Goal: Information Seeking & Learning: Learn about a topic

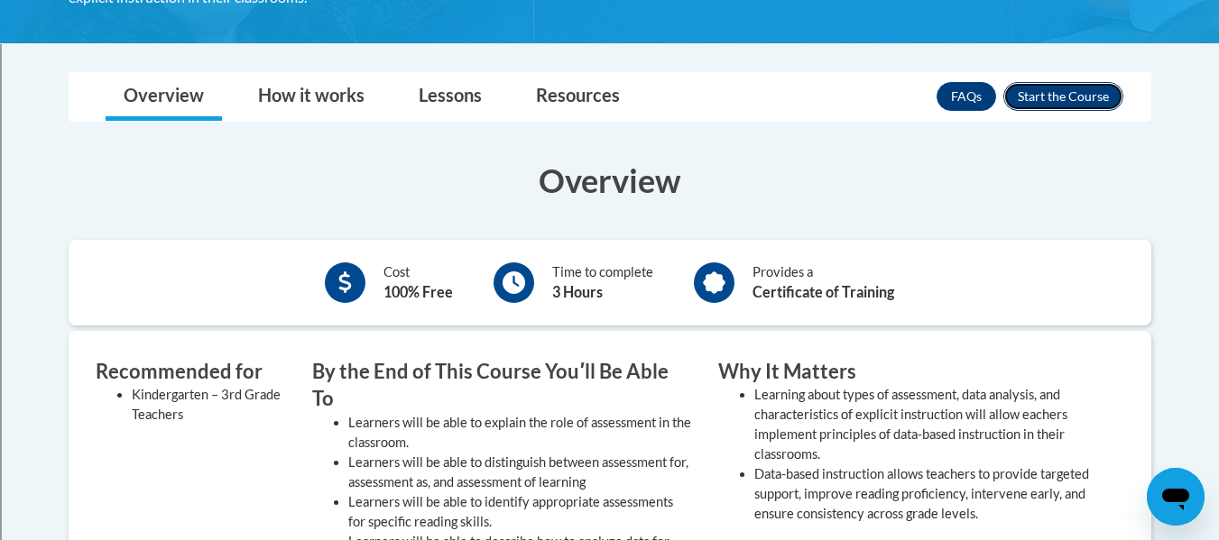
click at [1031, 97] on button "Enroll" at bounding box center [1063, 96] width 120 height 29
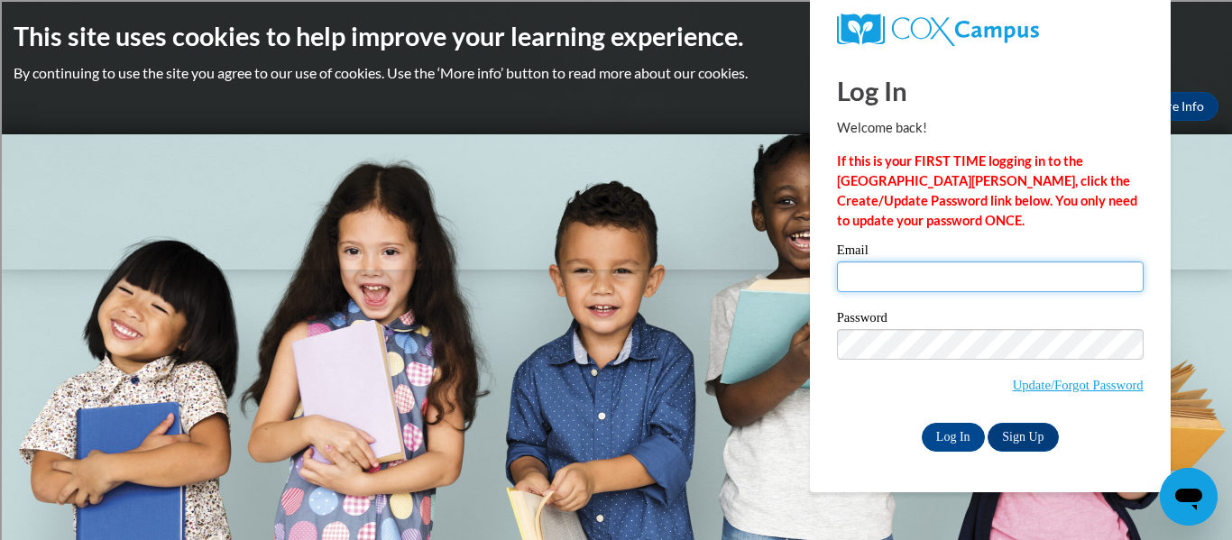
click at [981, 282] on input "Email" at bounding box center [990, 277] width 307 height 31
type input "hillary.hunt@rusd.org"
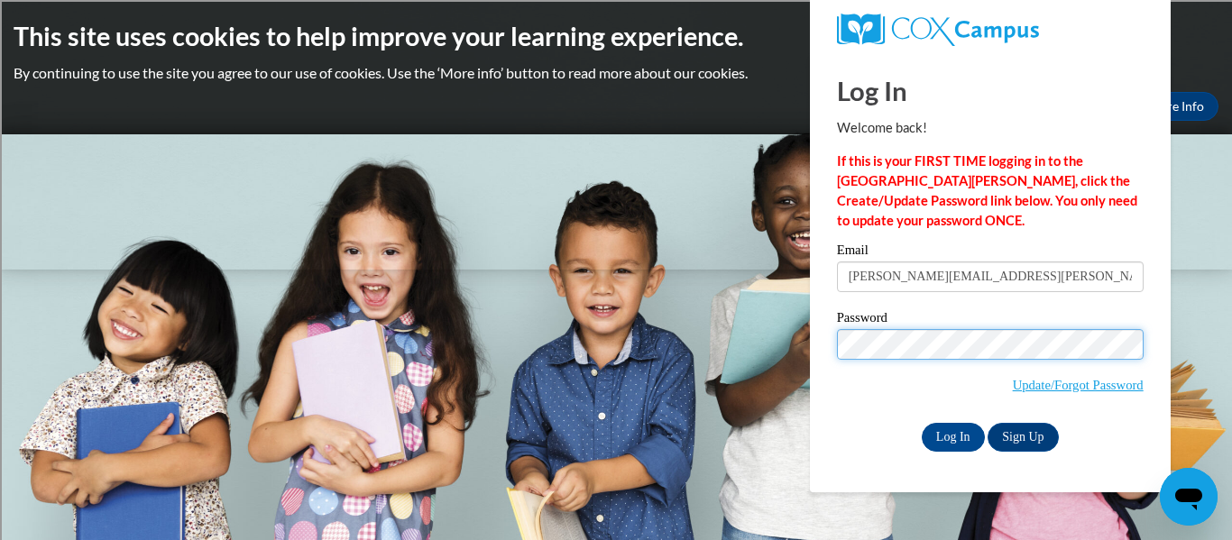
click at [922, 423] on input "Log In" at bounding box center [953, 437] width 63 height 29
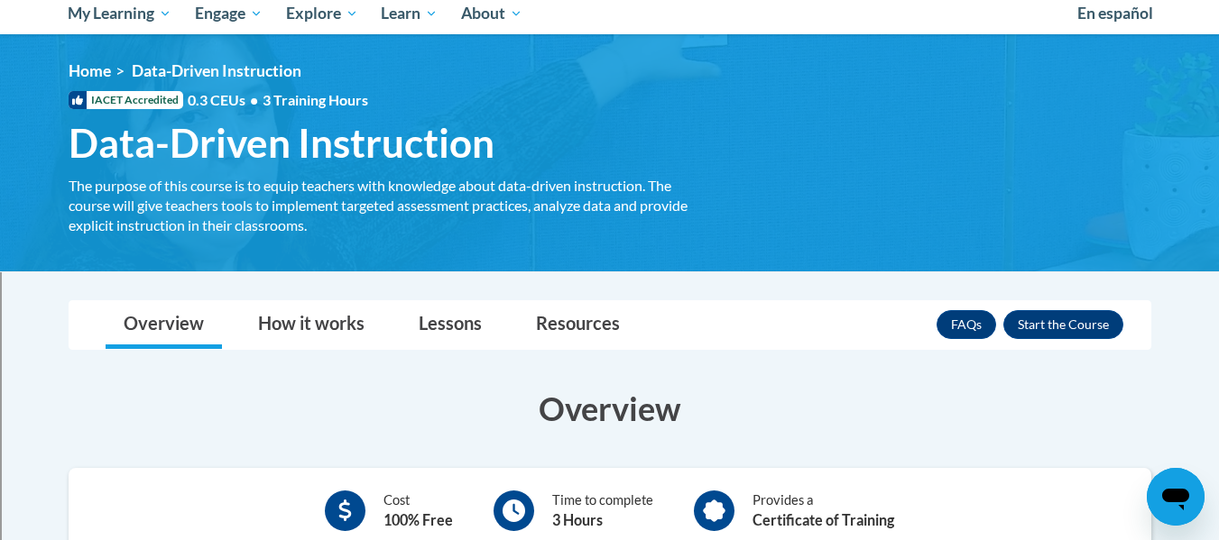
scroll to position [203, 0]
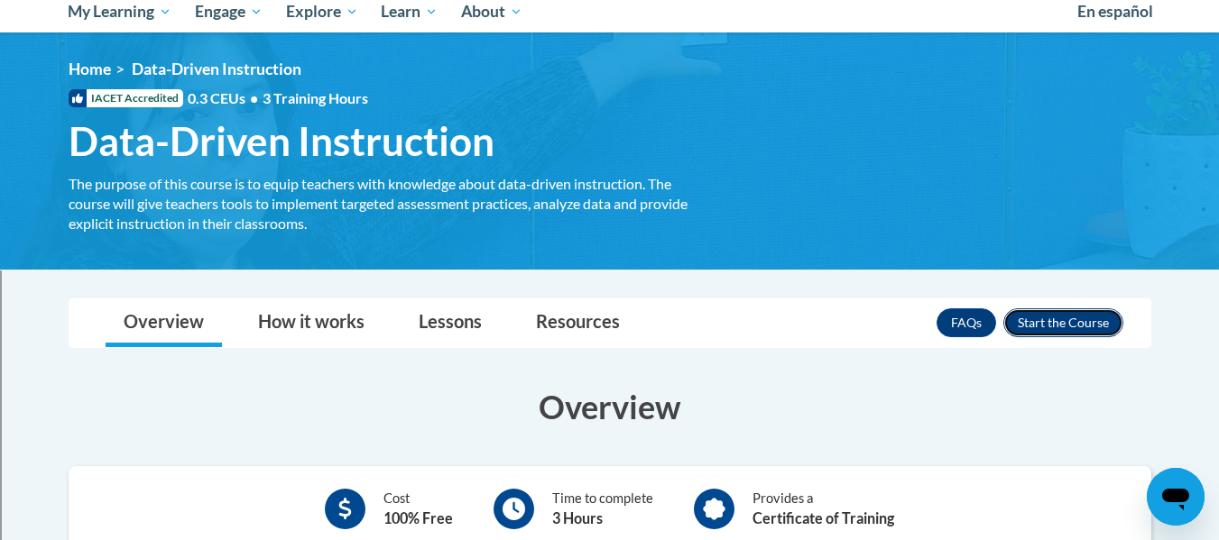
click at [1073, 318] on button "Enroll" at bounding box center [1063, 322] width 120 height 29
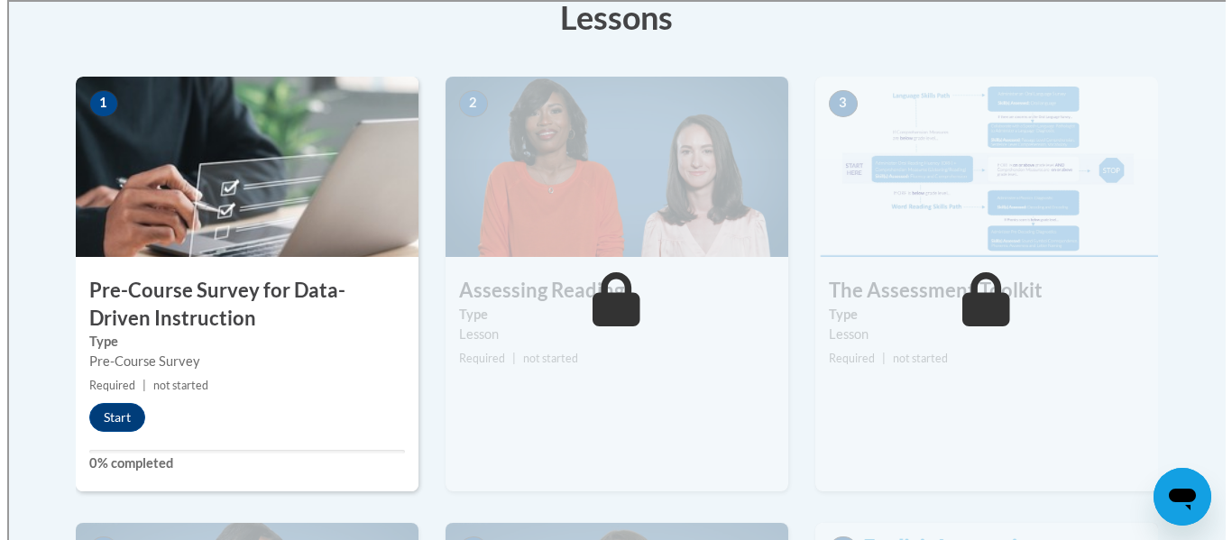
scroll to position [530, 0]
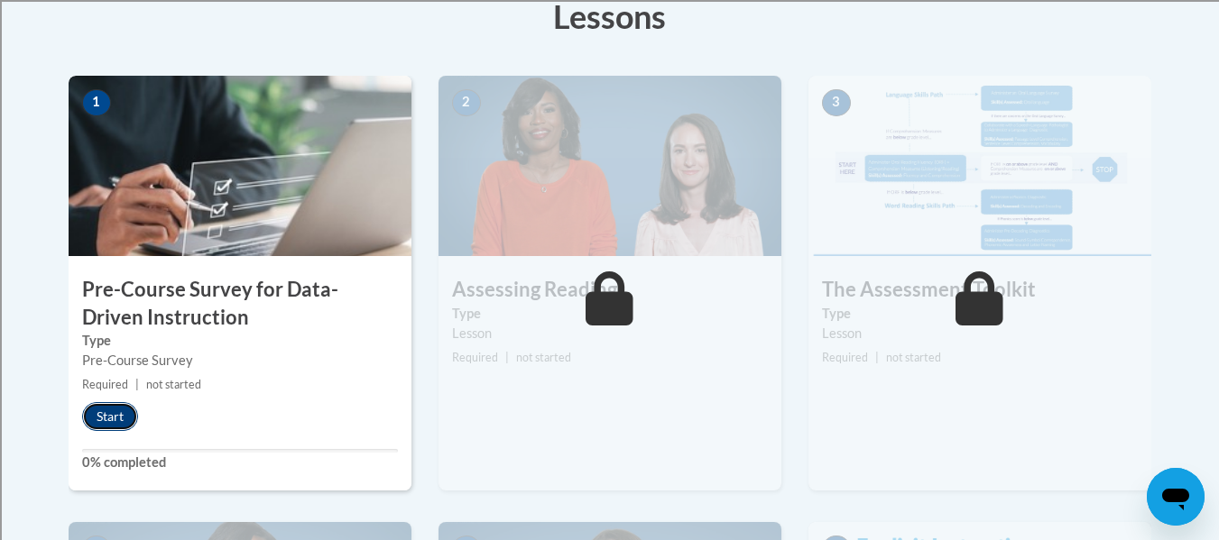
click at [122, 422] on button "Start" at bounding box center [110, 416] width 56 height 29
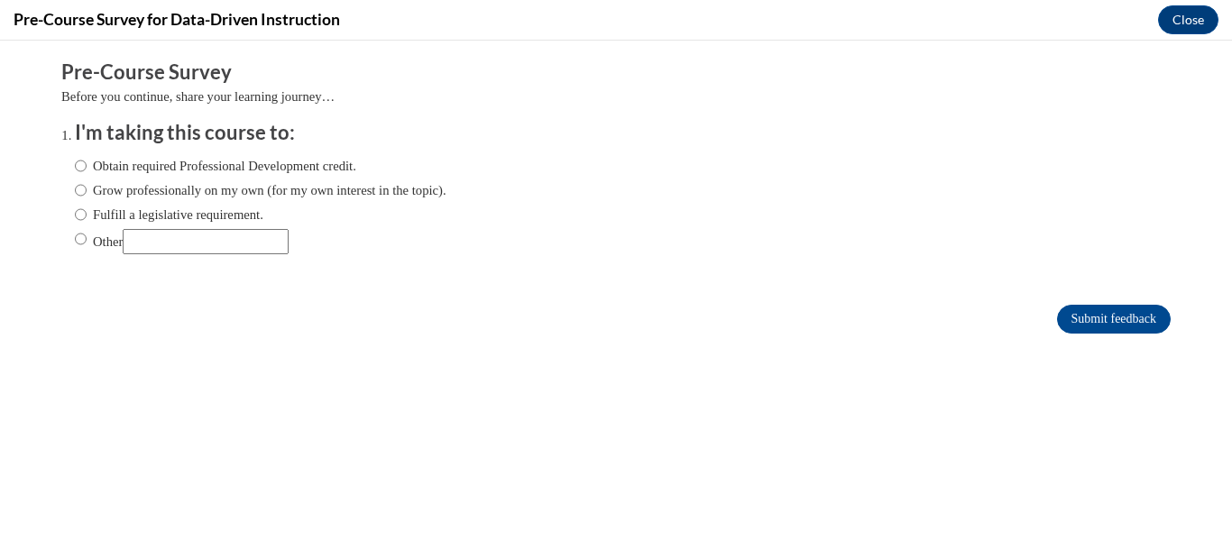
scroll to position [0, 0]
click at [207, 207] on label "Fulfill a legislative requirement." at bounding box center [169, 215] width 189 height 20
click at [87, 207] on input "Fulfill a legislative requirement." at bounding box center [81, 215] width 12 height 20
radio input "true"
click at [1083, 313] on input "Submit feedback" at bounding box center [1114, 319] width 114 height 29
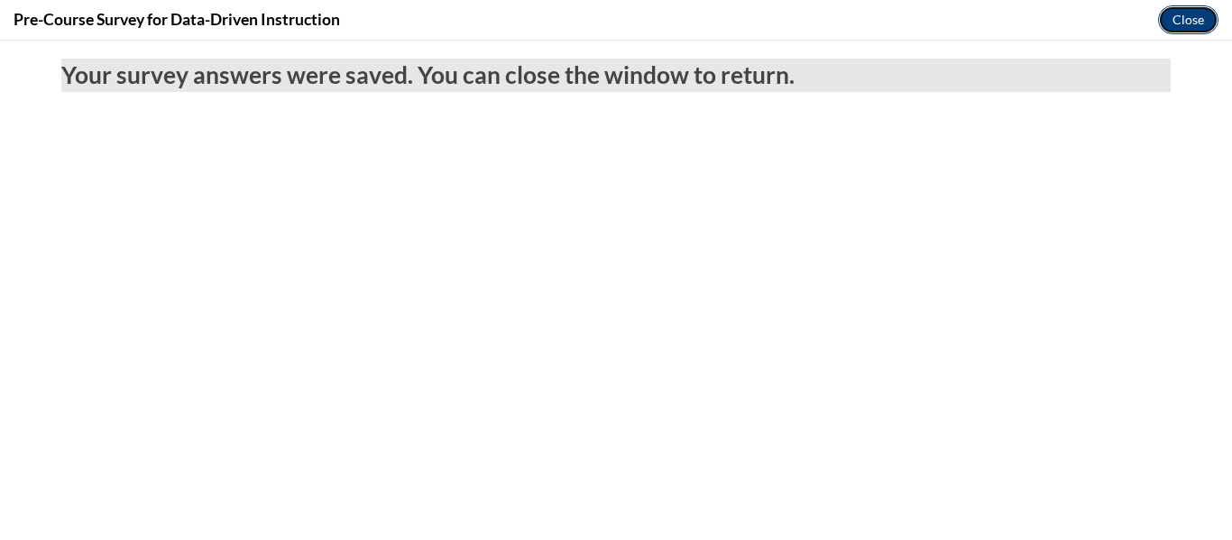
click at [1191, 16] on button "Close" at bounding box center [1188, 19] width 60 height 29
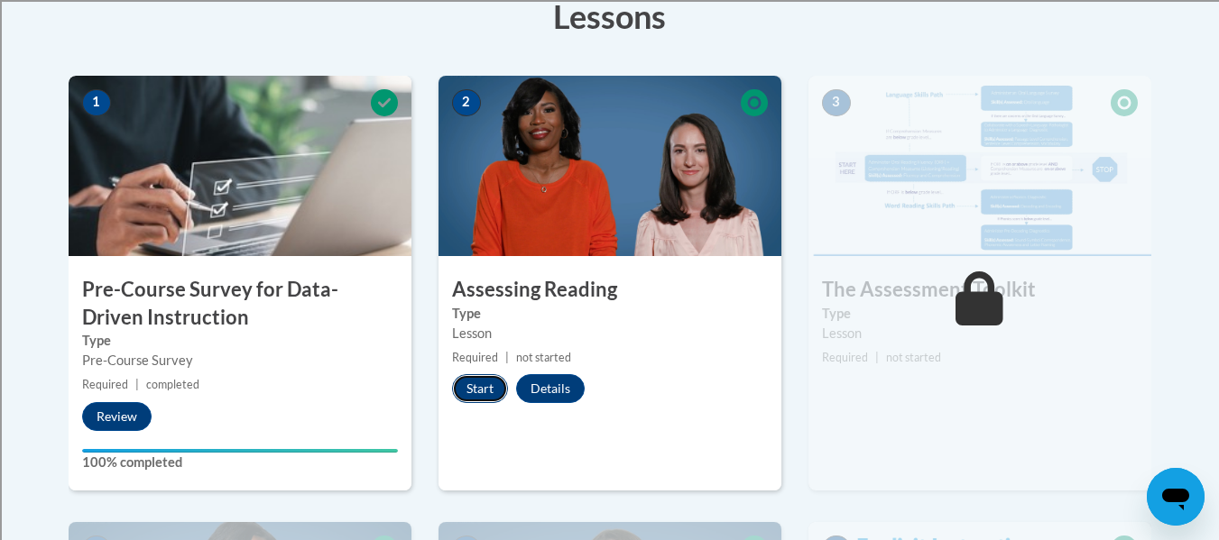
click at [481, 381] on button "Start" at bounding box center [480, 388] width 56 height 29
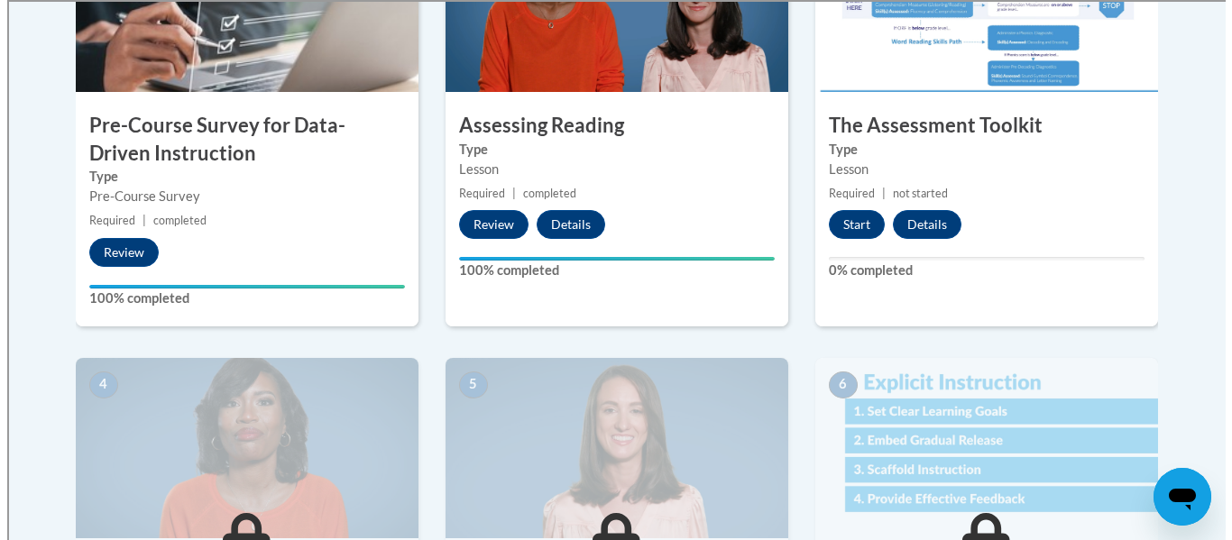
scroll to position [698, 0]
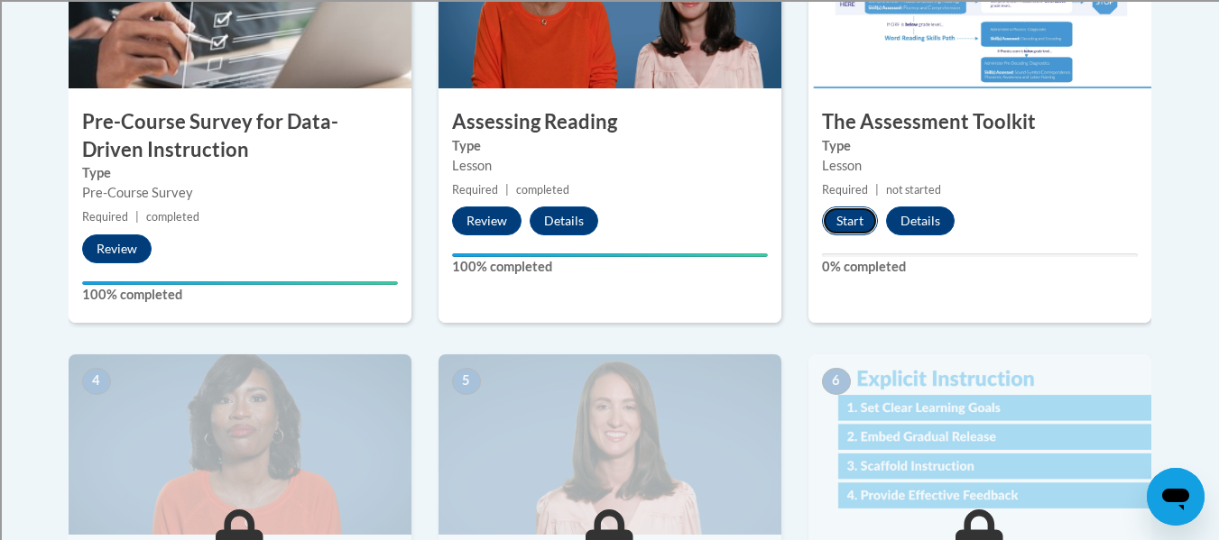
click at [851, 216] on button "Start" at bounding box center [850, 221] width 56 height 29
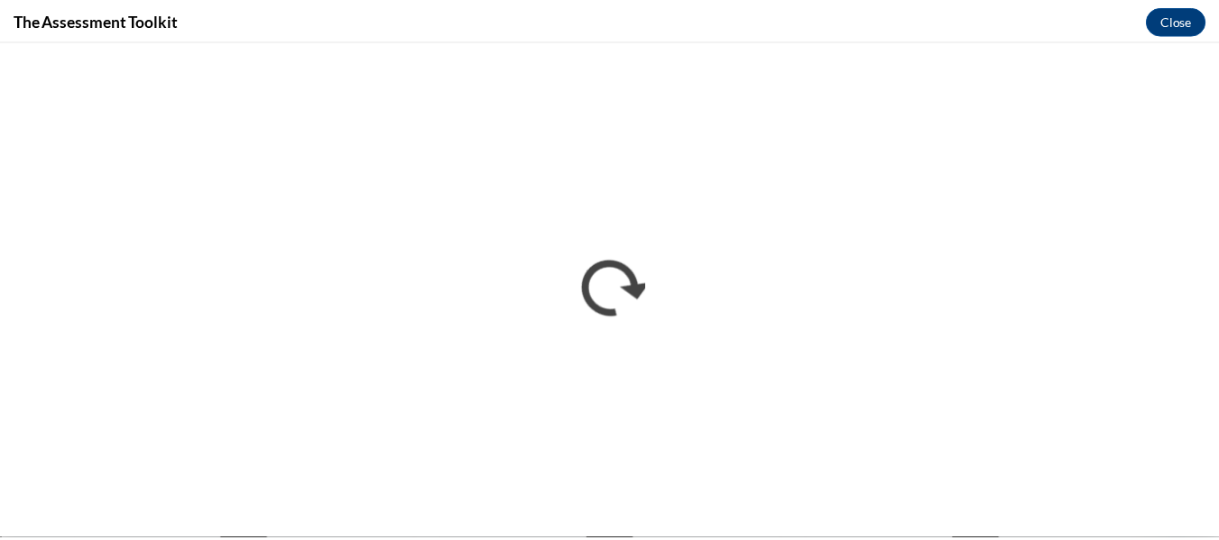
scroll to position [0, 0]
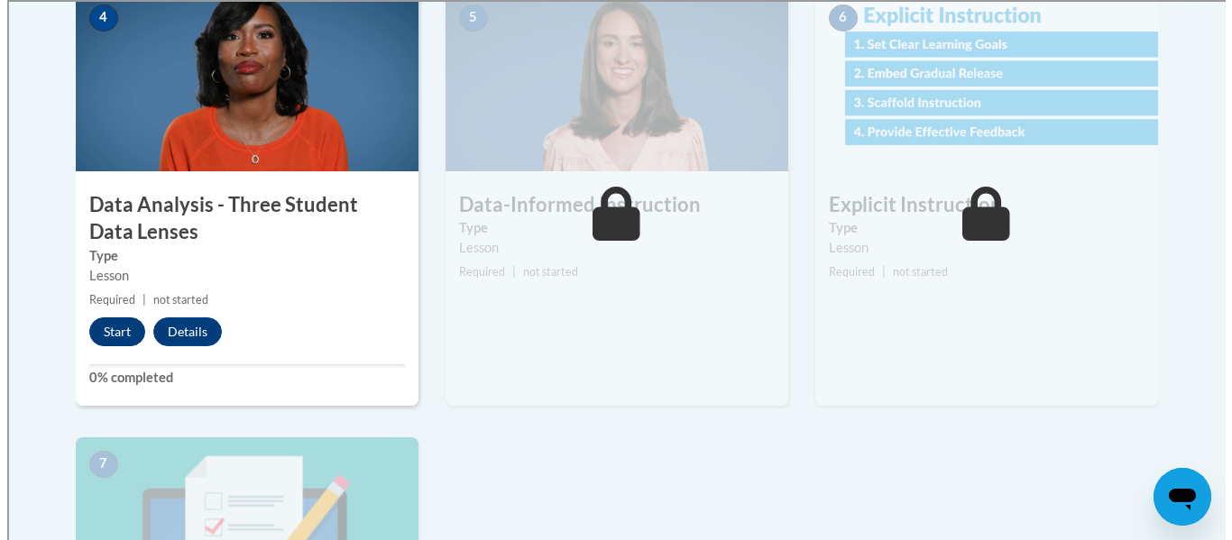
scroll to position [1062, 0]
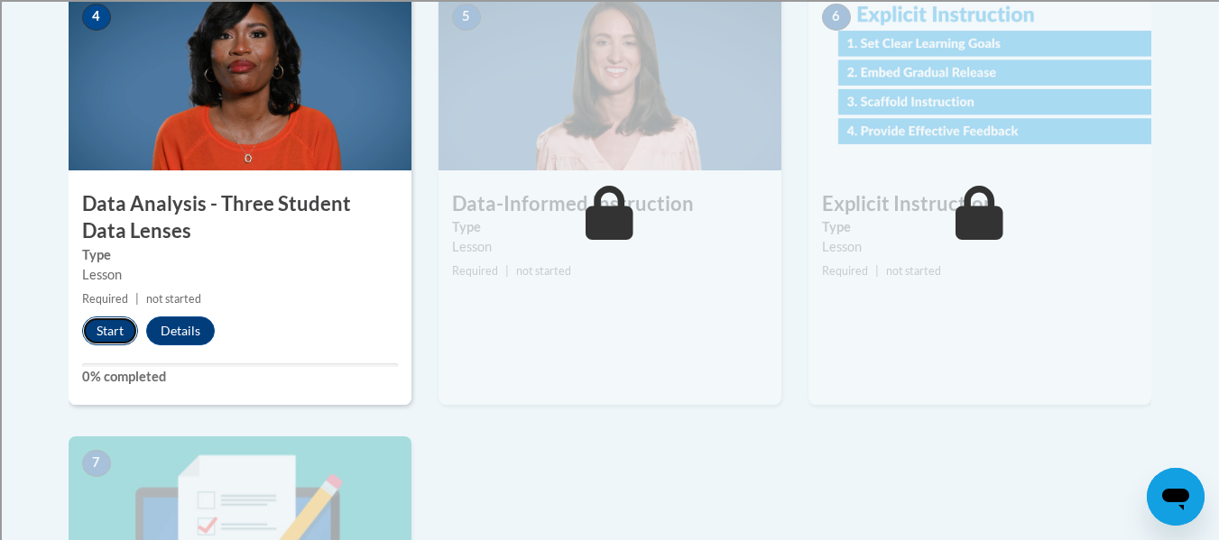
click at [100, 339] on button "Start" at bounding box center [110, 331] width 56 height 29
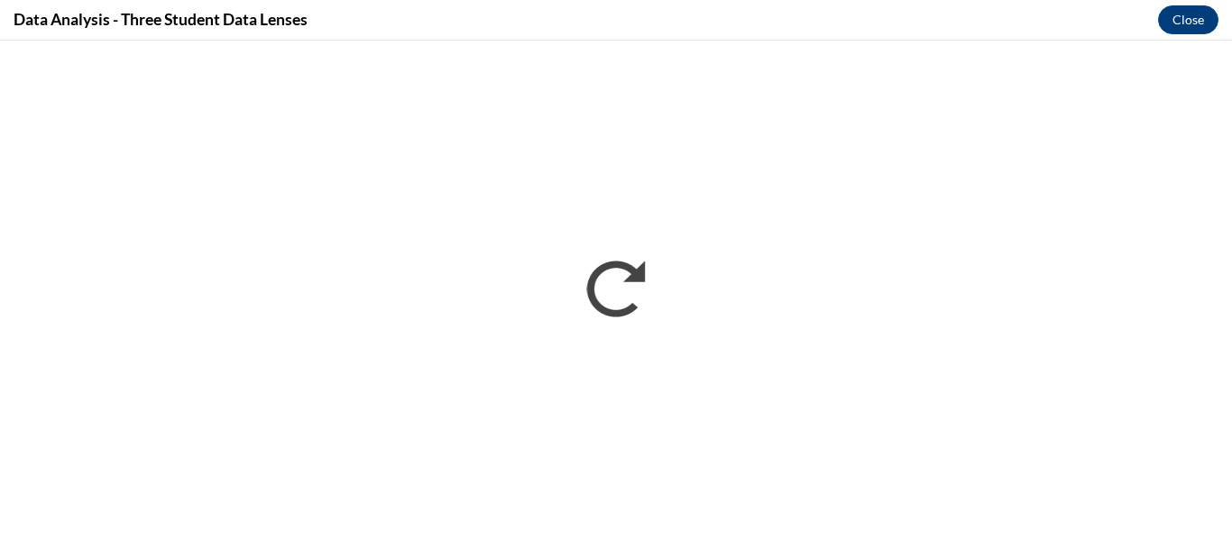
scroll to position [0, 0]
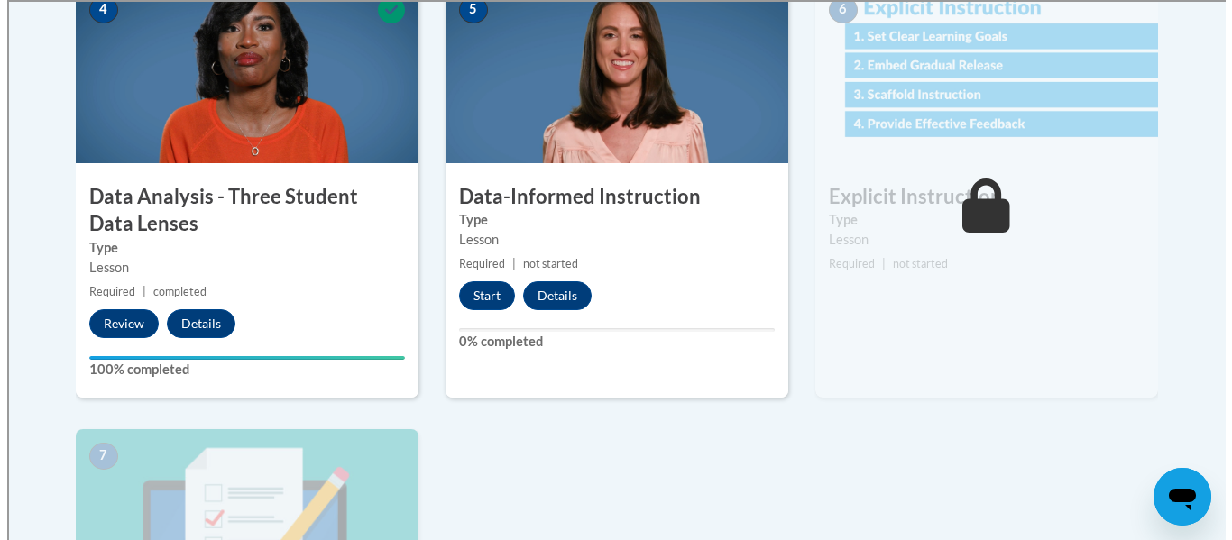
scroll to position [1072, 0]
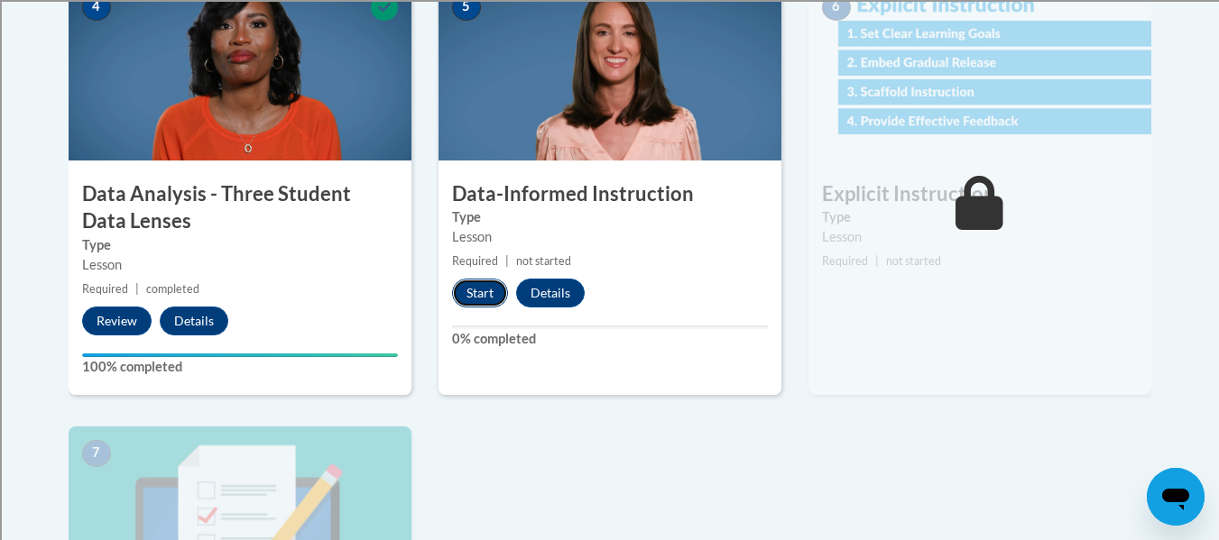
click at [481, 291] on button "Start" at bounding box center [480, 293] width 56 height 29
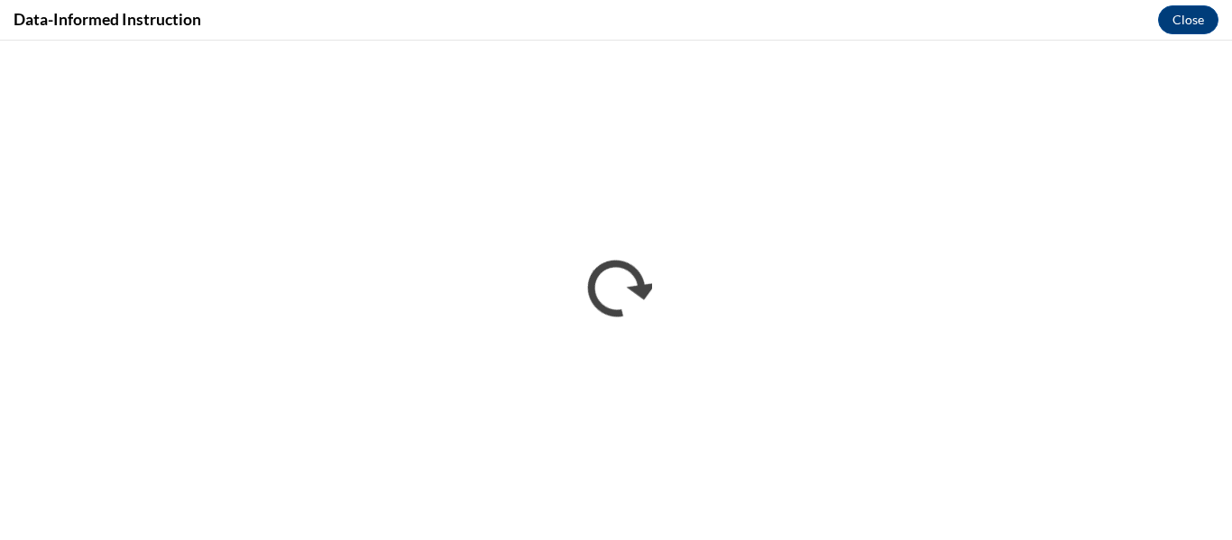
scroll to position [0, 0]
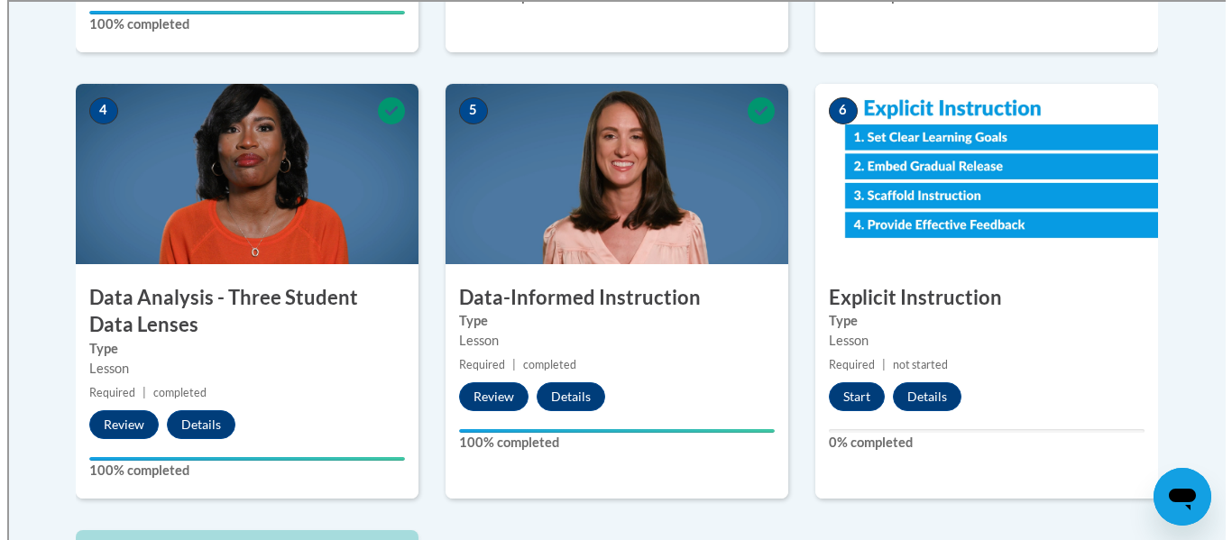
scroll to position [918, 0]
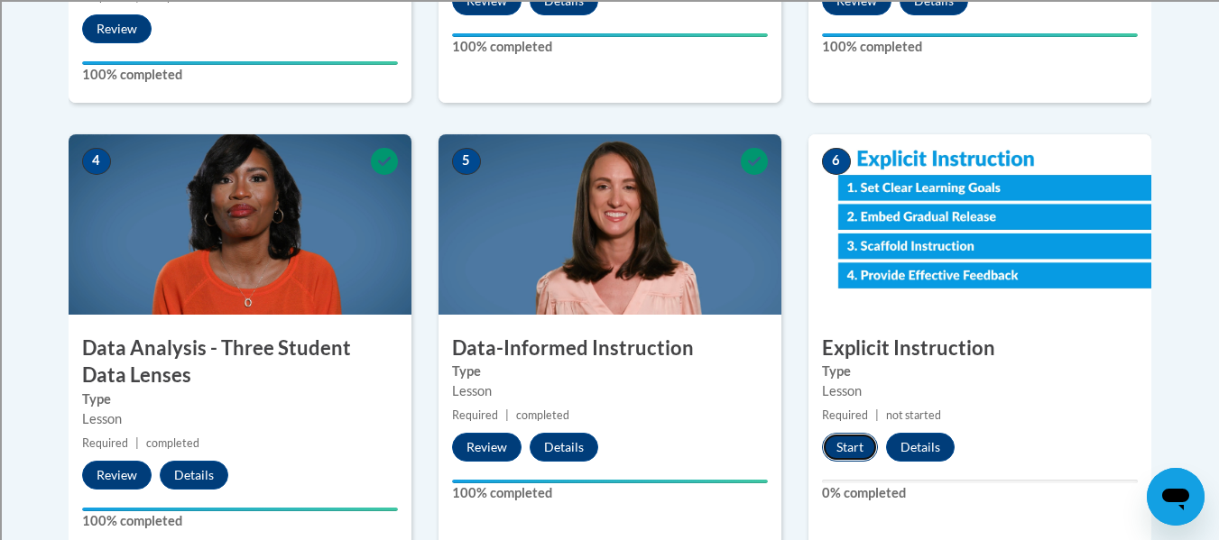
click at [858, 452] on button "Start" at bounding box center [850, 447] width 56 height 29
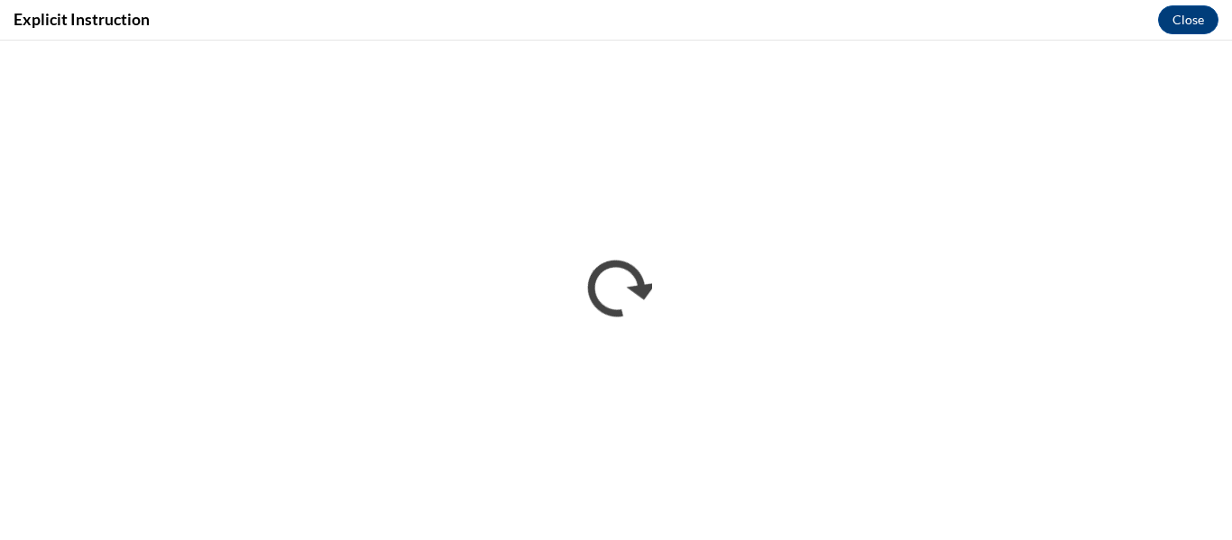
scroll to position [0, 0]
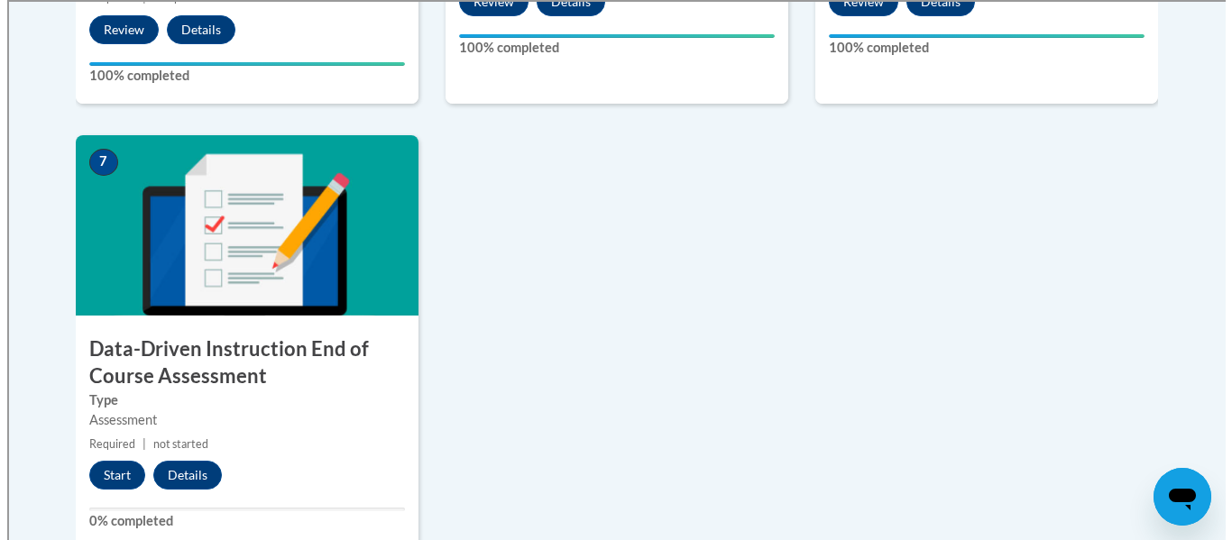
scroll to position [1365, 0]
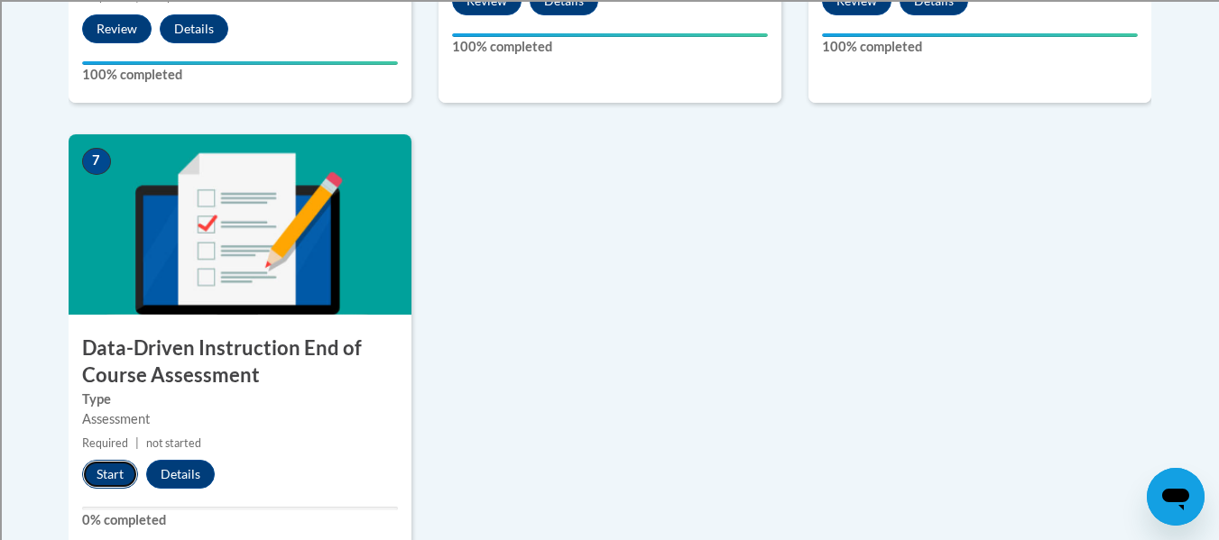
click at [104, 467] on button "Start" at bounding box center [110, 474] width 56 height 29
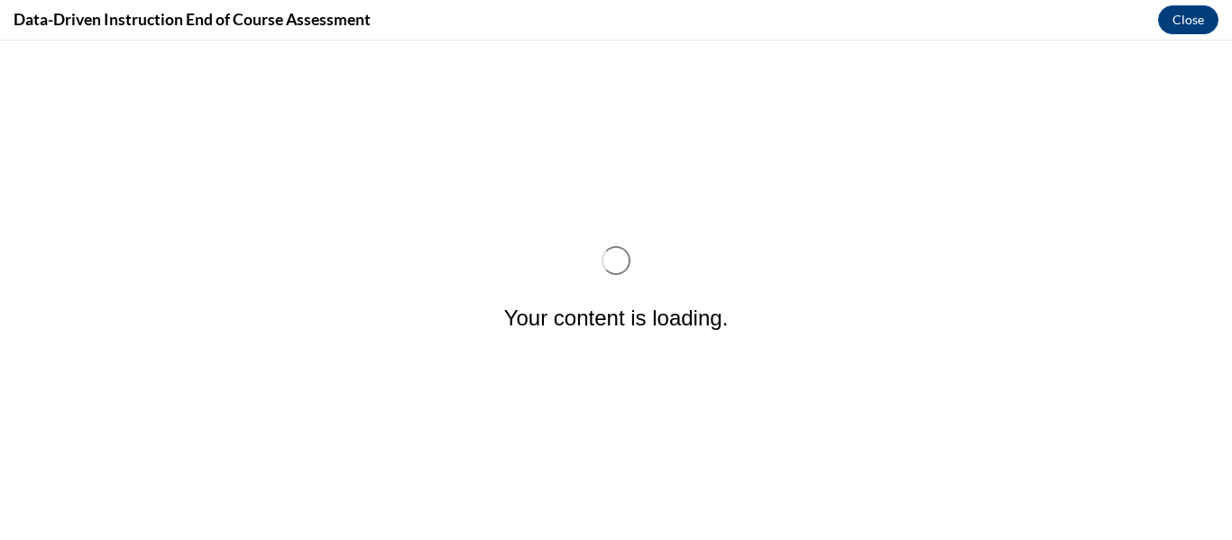
scroll to position [0, 0]
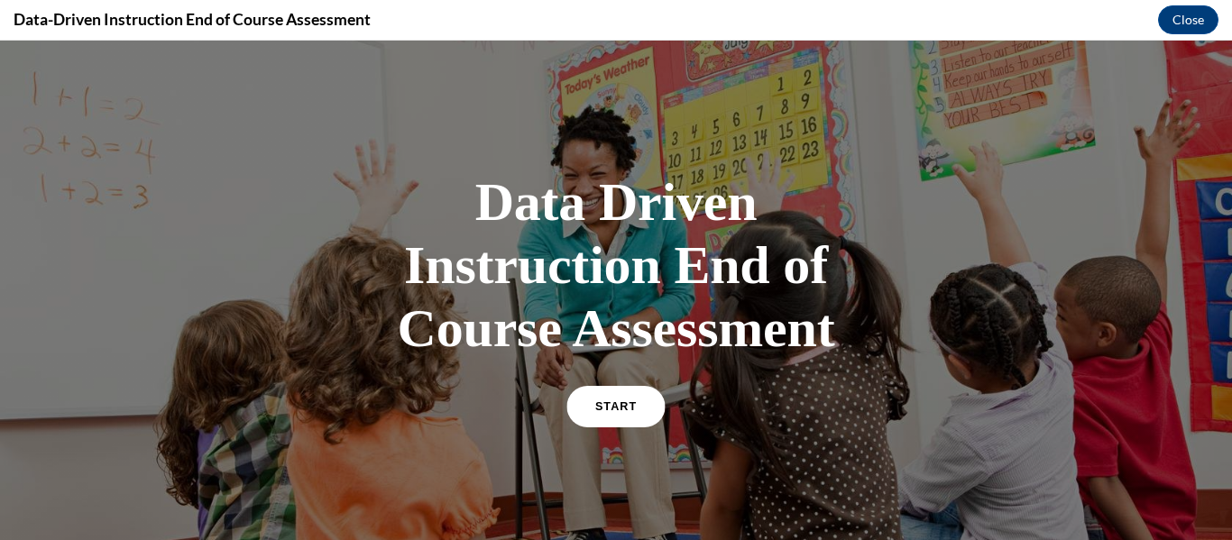
click at [577, 408] on link "START" at bounding box center [615, 406] width 98 height 41
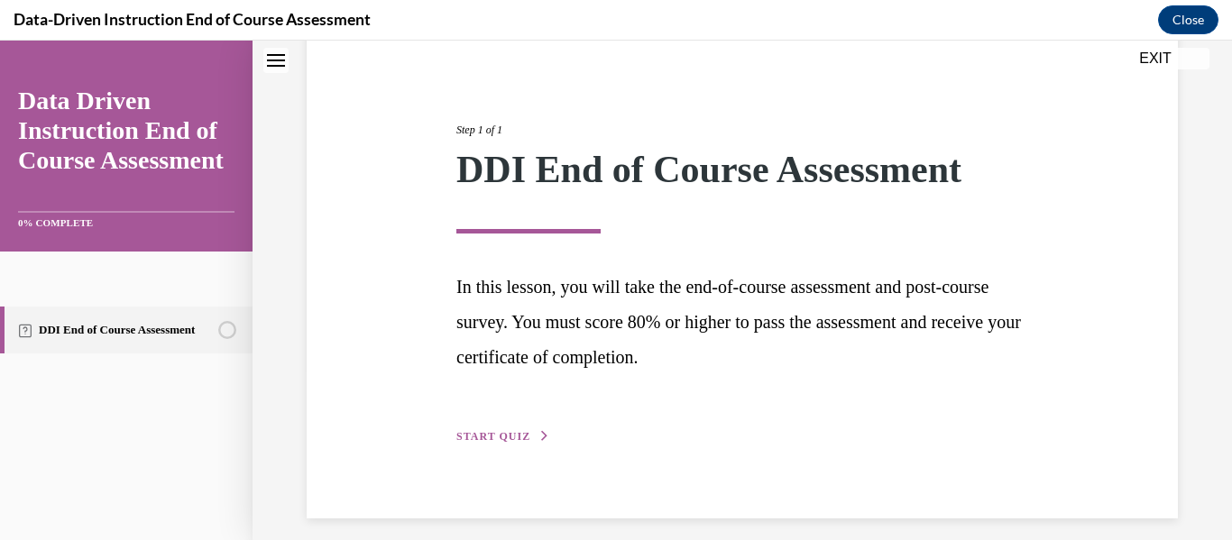
scroll to position [185, 0]
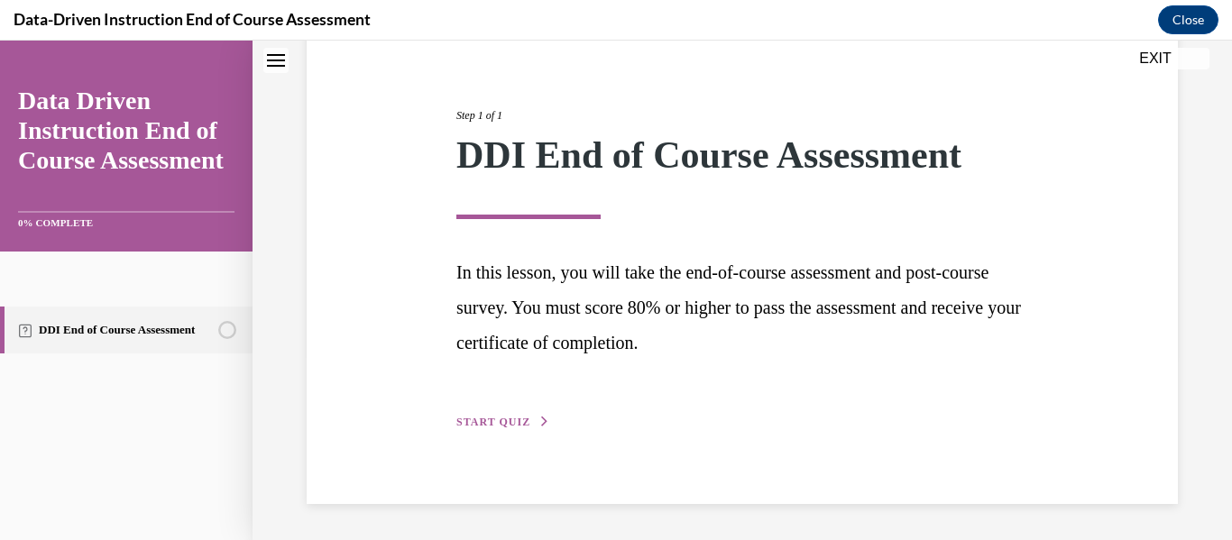
click at [492, 428] on span "START QUIZ" at bounding box center [493, 422] width 74 height 13
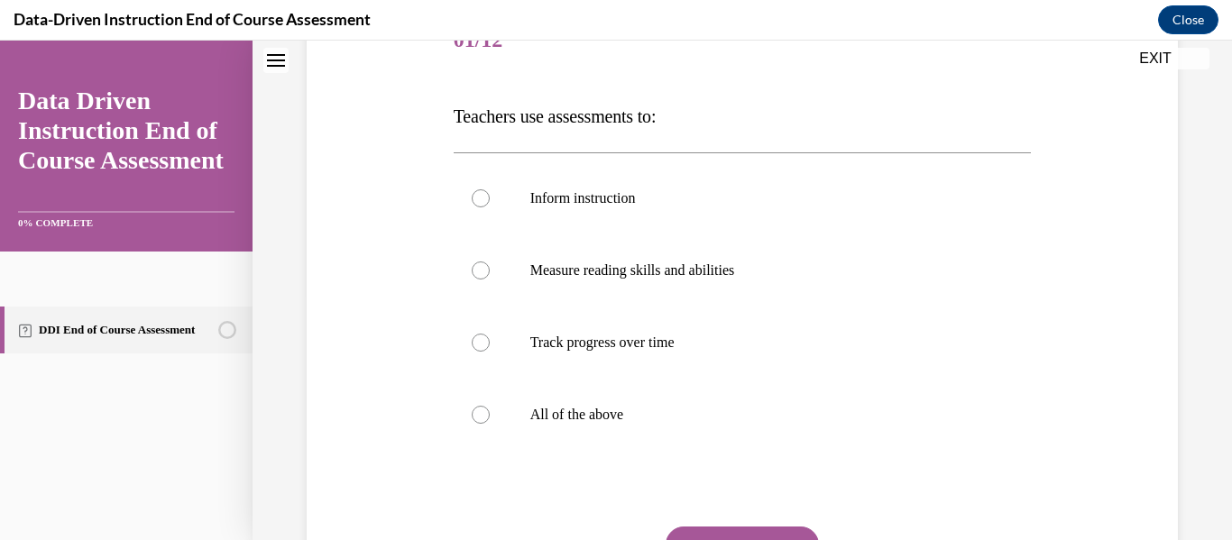
scroll to position [248, 0]
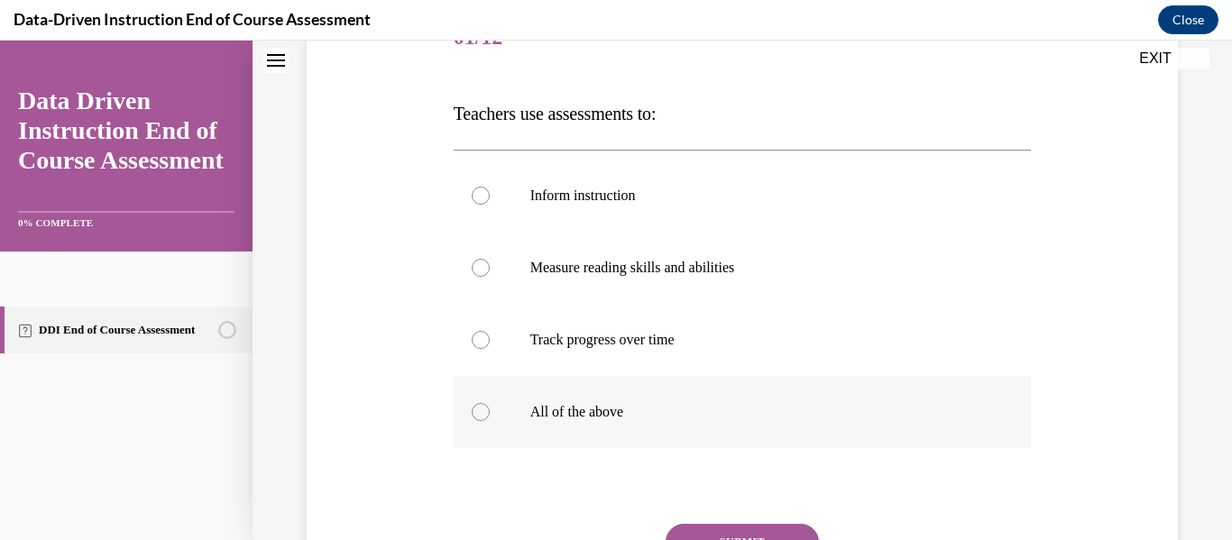
click at [599, 404] on p "All of the above" at bounding box center [758, 412] width 456 height 18
click at [490, 404] on input "All of the above" at bounding box center [481, 412] width 18 height 18
radio input "true"
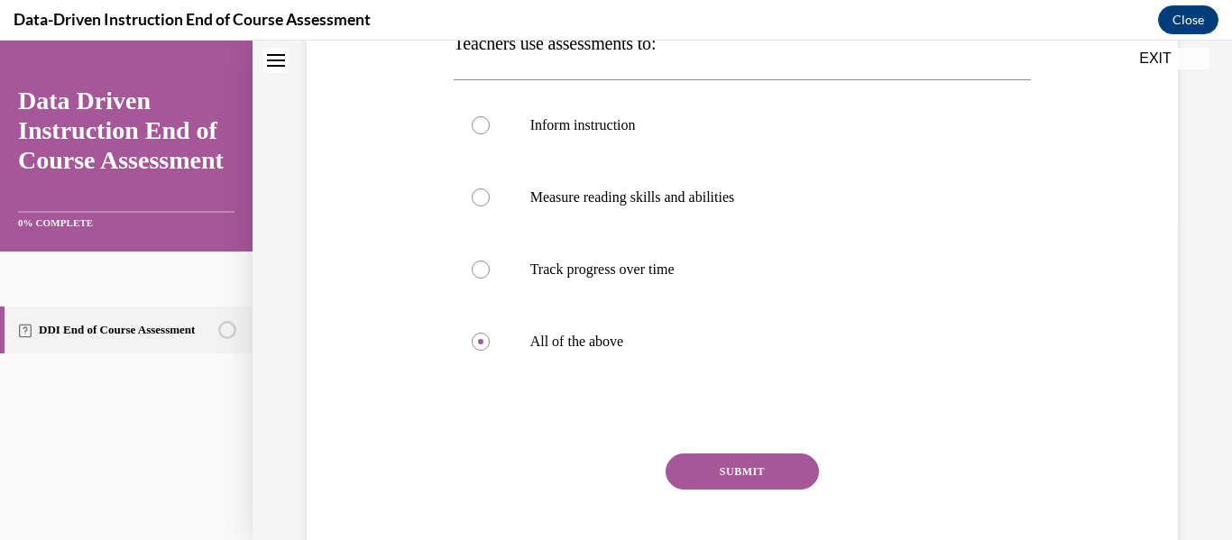
click at [697, 469] on button "SUBMIT" at bounding box center [742, 472] width 153 height 36
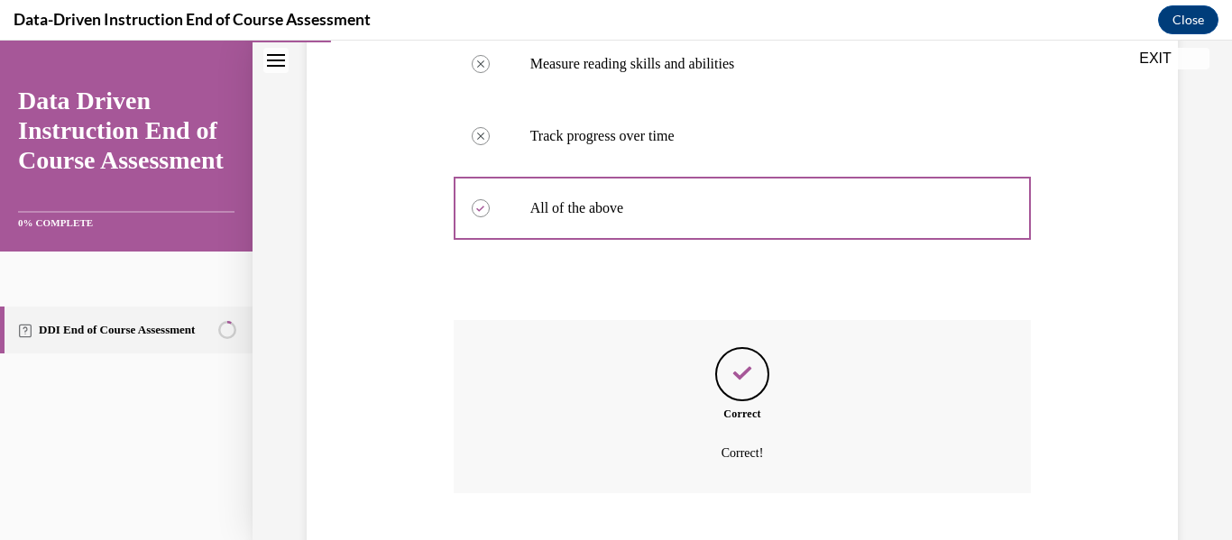
scroll to position [562, 0]
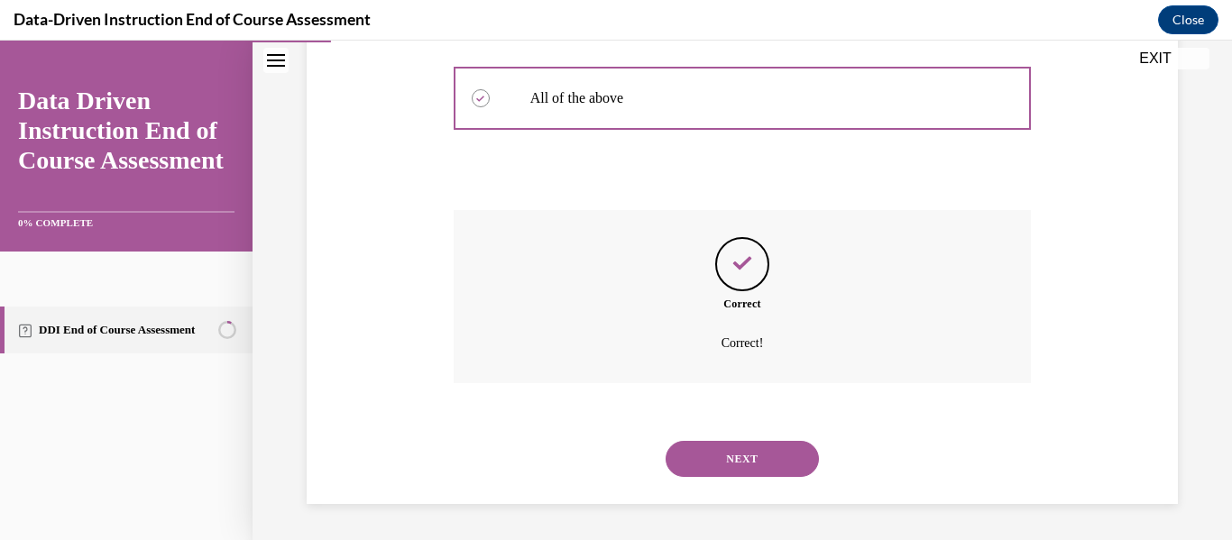
click at [693, 451] on button "NEXT" at bounding box center [742, 459] width 153 height 36
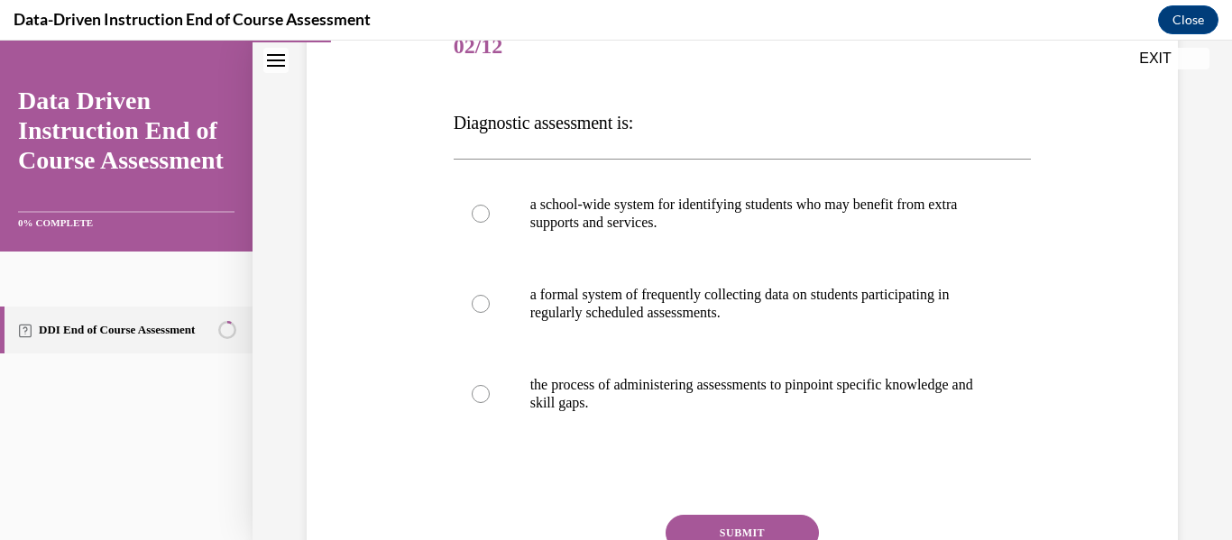
scroll to position [240, 0]
click at [665, 371] on label "the process of administering assessments to pinpoint specific knowledge and ski…" at bounding box center [743, 393] width 578 height 90
click at [490, 384] on input "the process of administering assessments to pinpoint specific knowledge and ski…" at bounding box center [481, 393] width 18 height 18
radio input "true"
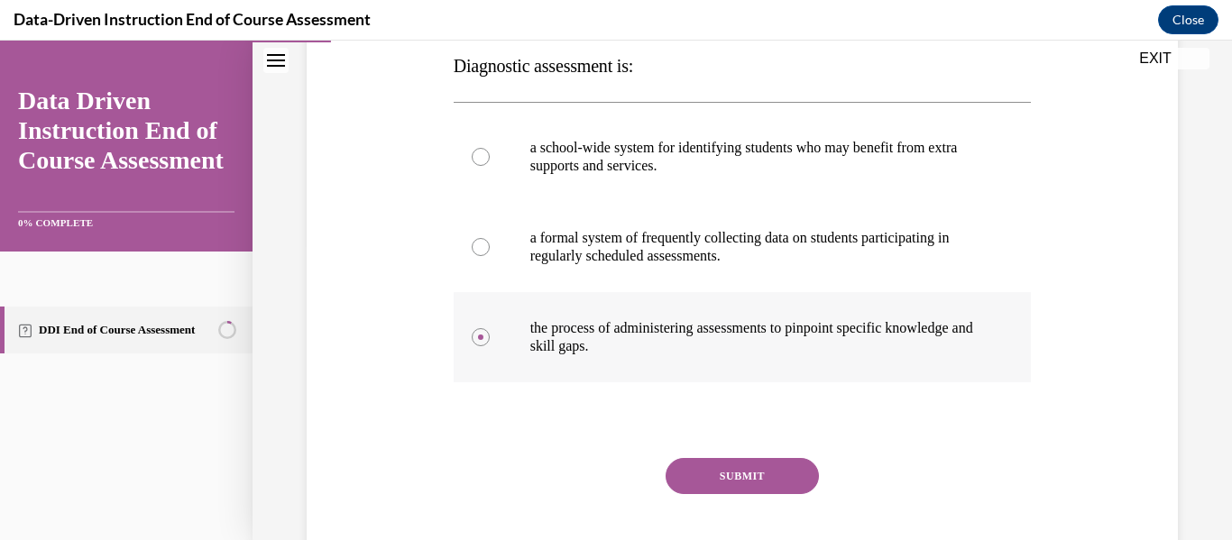
scroll to position [298, 0]
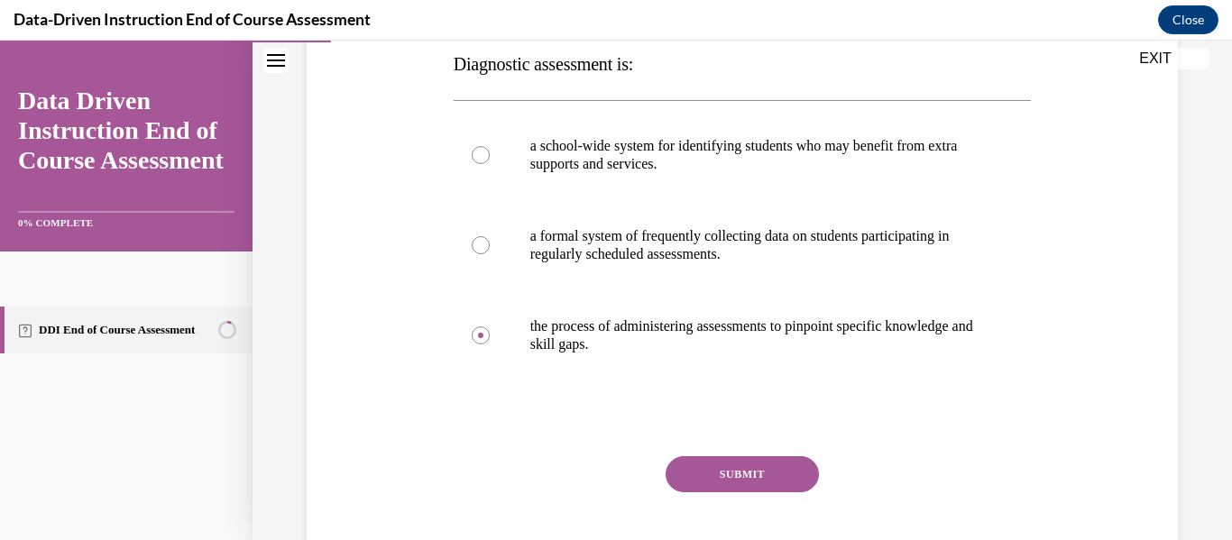
click at [706, 463] on button "SUBMIT" at bounding box center [742, 474] width 153 height 36
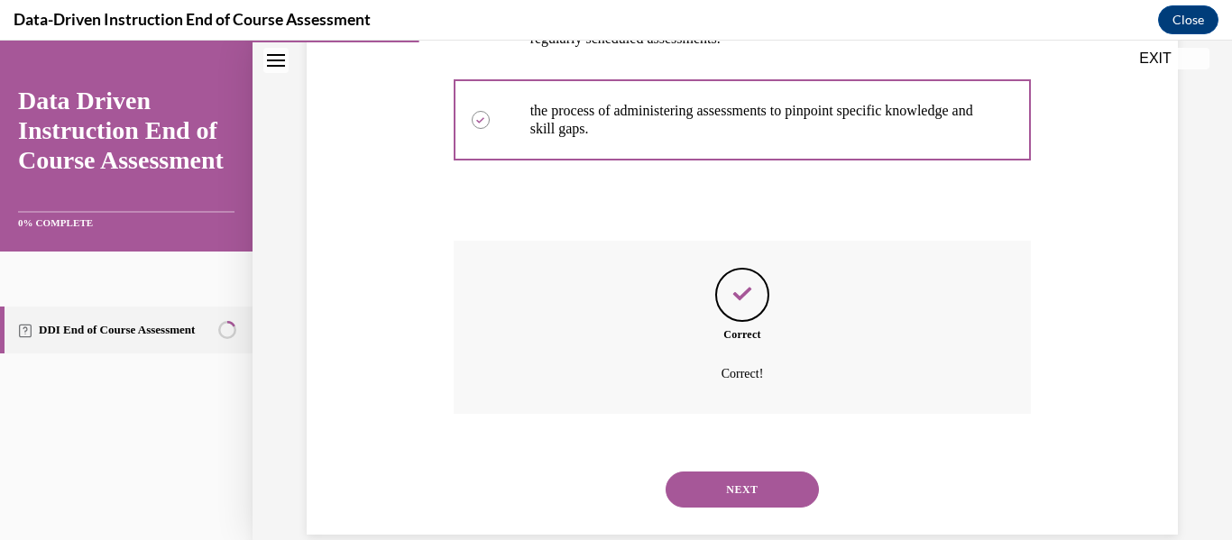
scroll to position [544, 0]
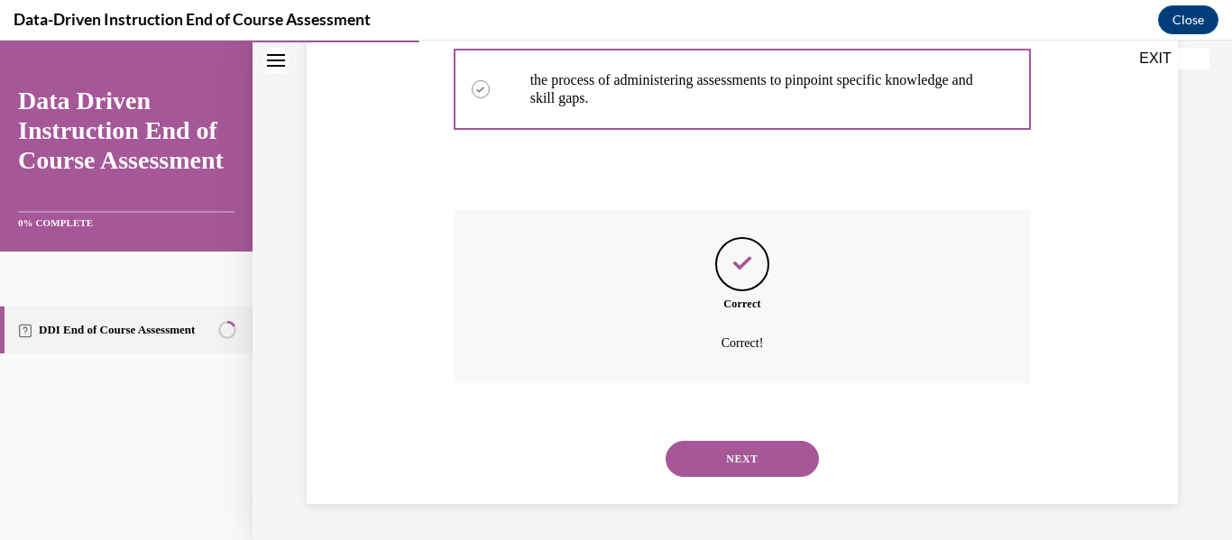
click at [713, 462] on button "NEXT" at bounding box center [742, 459] width 153 height 36
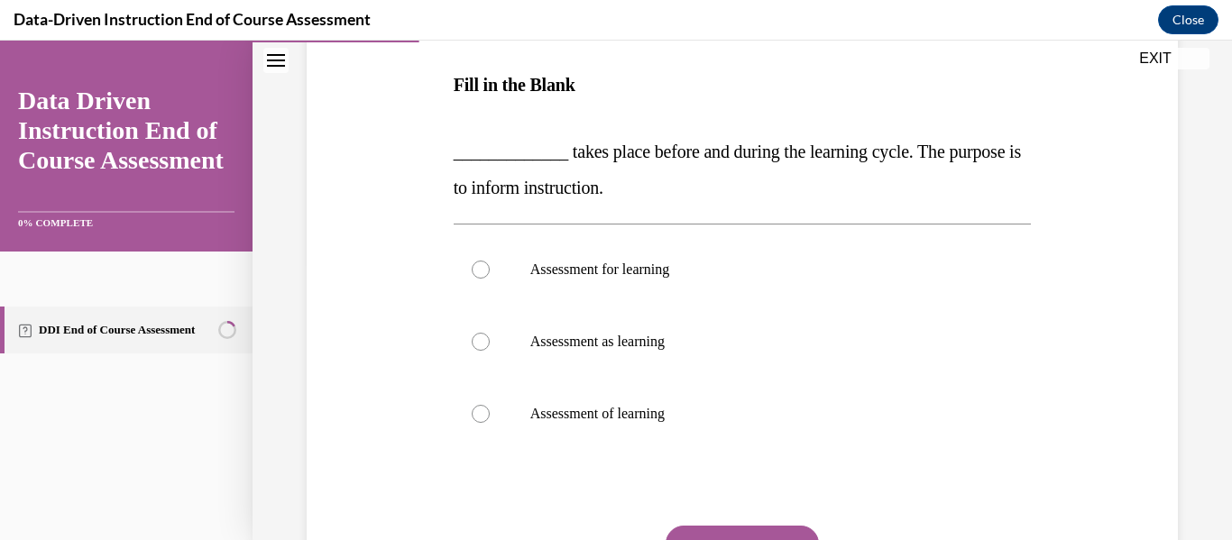
scroll to position [278, 0]
click at [648, 339] on p "Assessment as learning" at bounding box center [758, 341] width 456 height 18
click at [490, 339] on input "Assessment as learning" at bounding box center [481, 341] width 18 height 18
radio input "true"
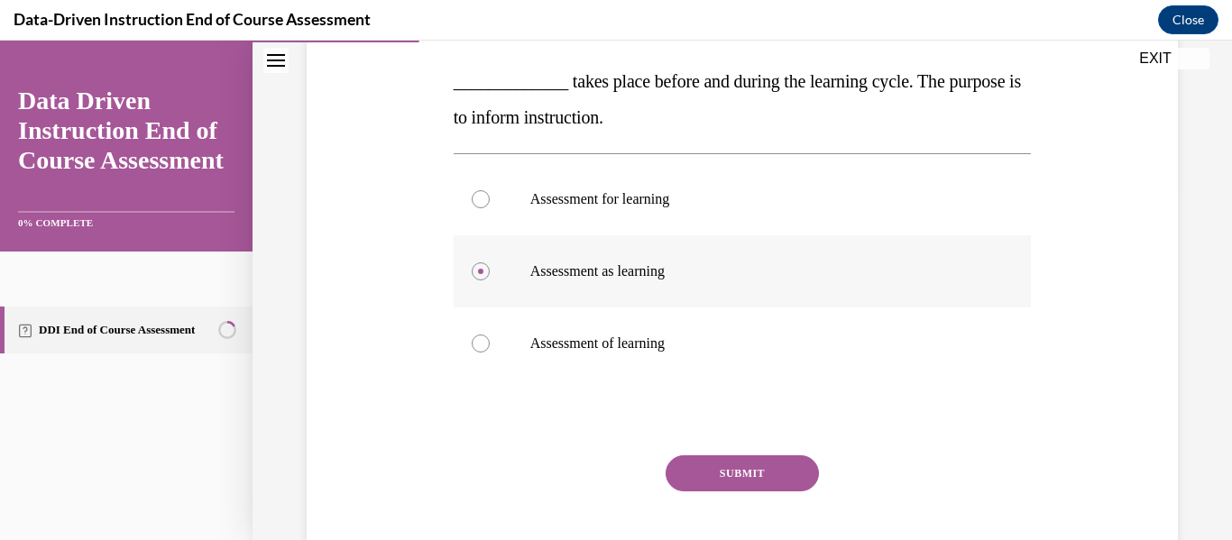
scroll to position [348, 0]
click at [694, 465] on button "SUBMIT" at bounding box center [742, 473] width 153 height 36
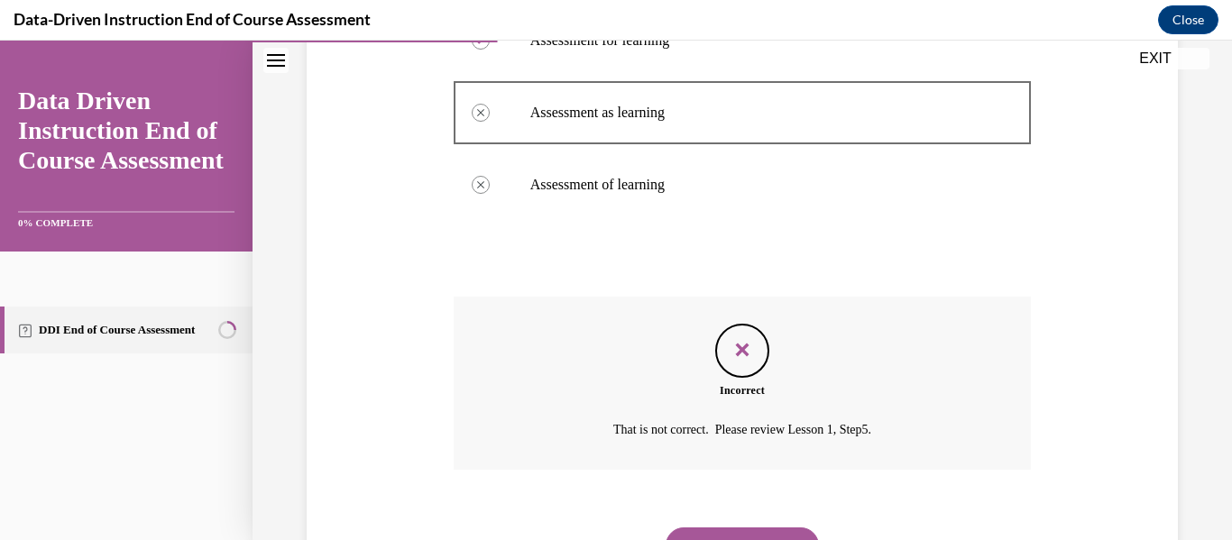
scroll to position [593, 0]
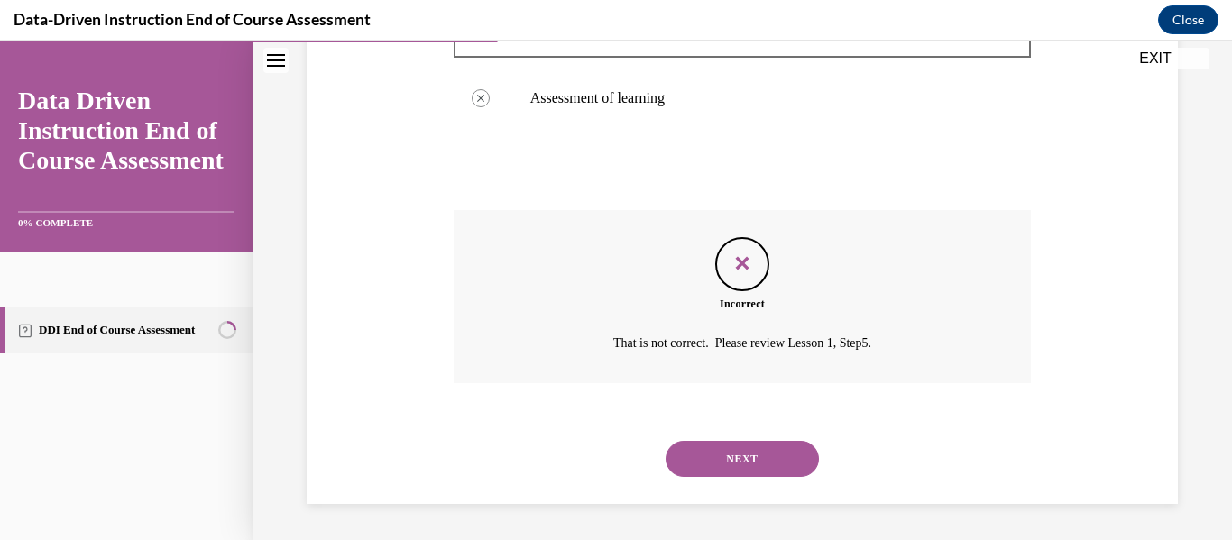
click at [710, 453] on button "NEXT" at bounding box center [742, 459] width 153 height 36
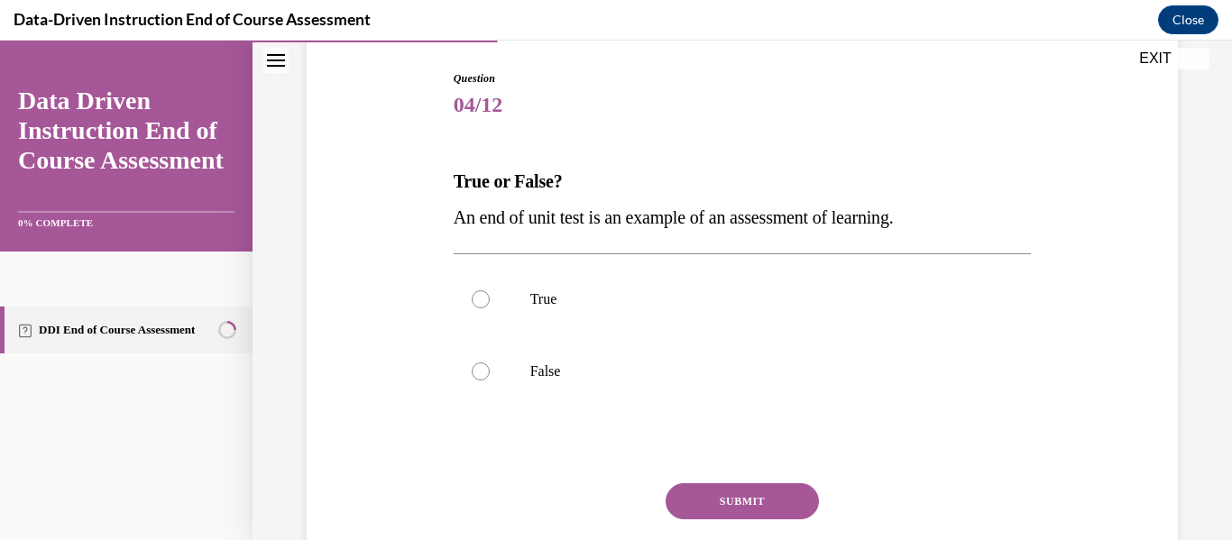
scroll to position [194, 0]
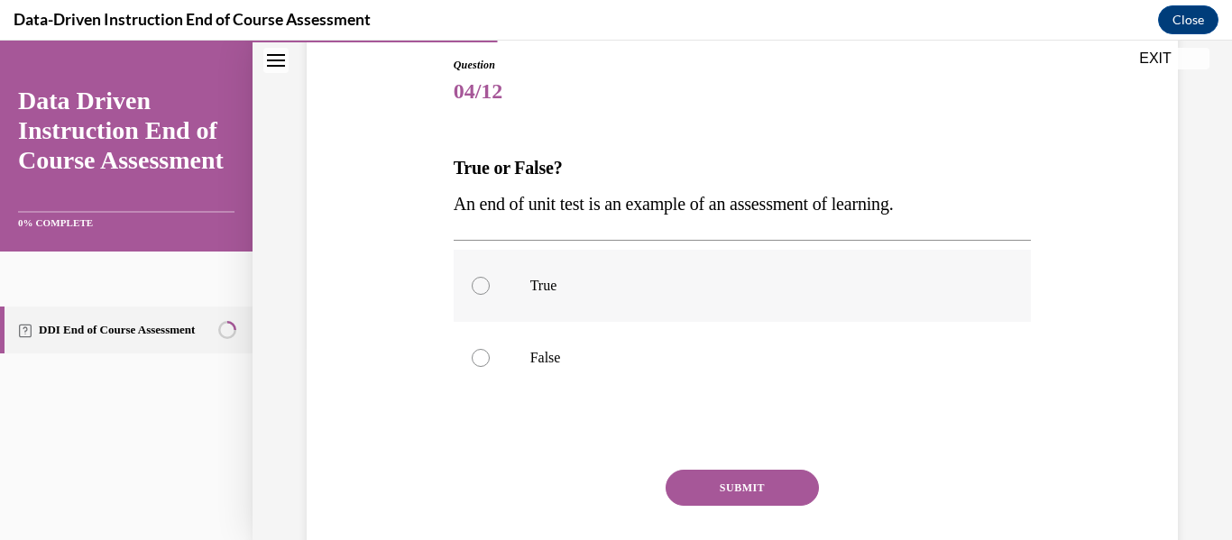
click at [630, 294] on p "True" at bounding box center [758, 286] width 456 height 18
click at [490, 294] on input "True" at bounding box center [481, 286] width 18 height 18
radio input "true"
click at [710, 470] on button "SUBMIT" at bounding box center [742, 488] width 153 height 36
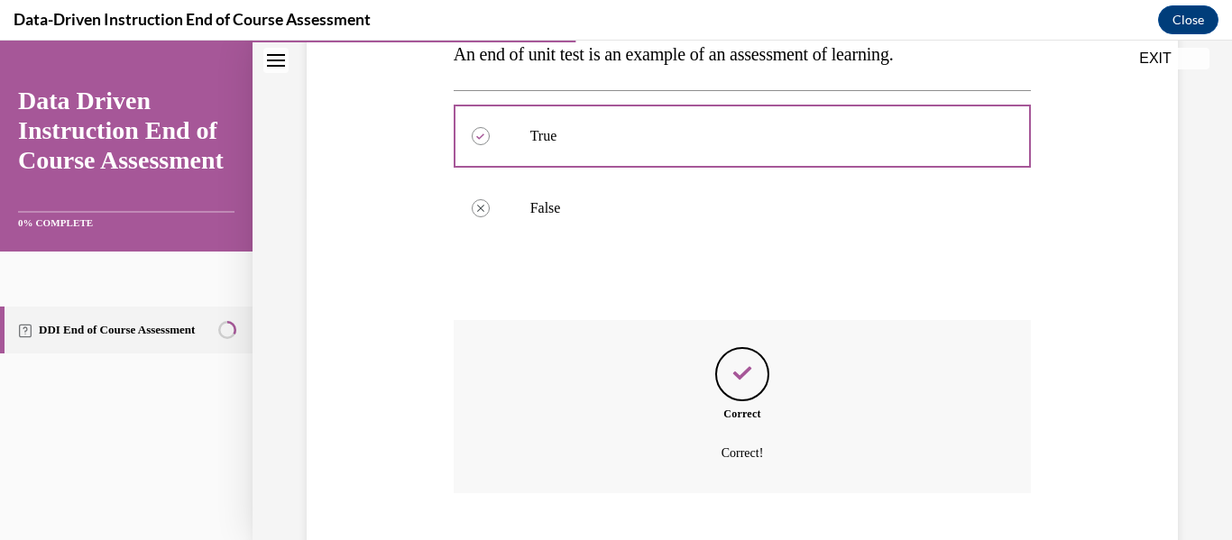
scroll to position [454, 0]
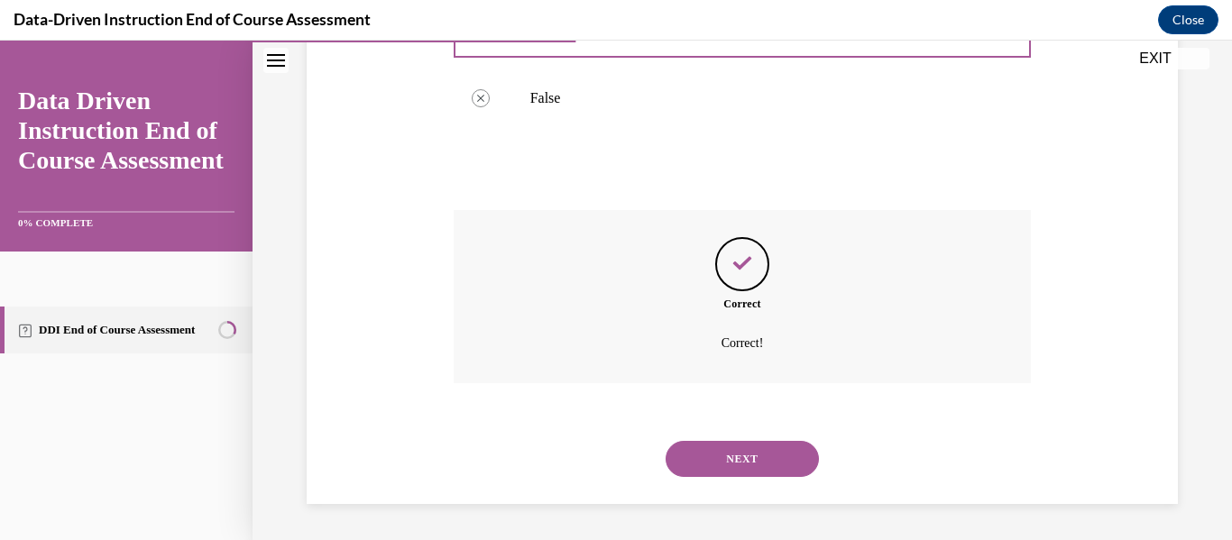
click at [713, 456] on button "NEXT" at bounding box center [742, 459] width 153 height 36
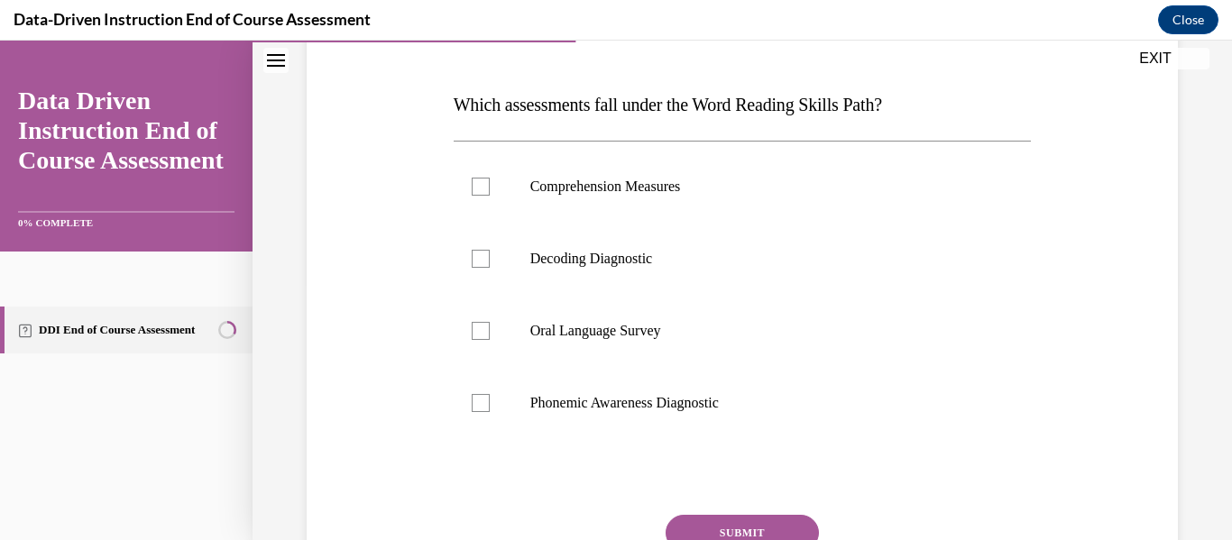
scroll to position [258, 0]
click at [653, 402] on p "Phonemic Awareness Diagnostic" at bounding box center [758, 402] width 456 height 18
click at [490, 402] on input "Phonemic Awareness Diagnostic" at bounding box center [481, 402] width 18 height 18
checkbox input "true"
click at [623, 263] on p "Decoding Diagnostic" at bounding box center [758, 258] width 456 height 18
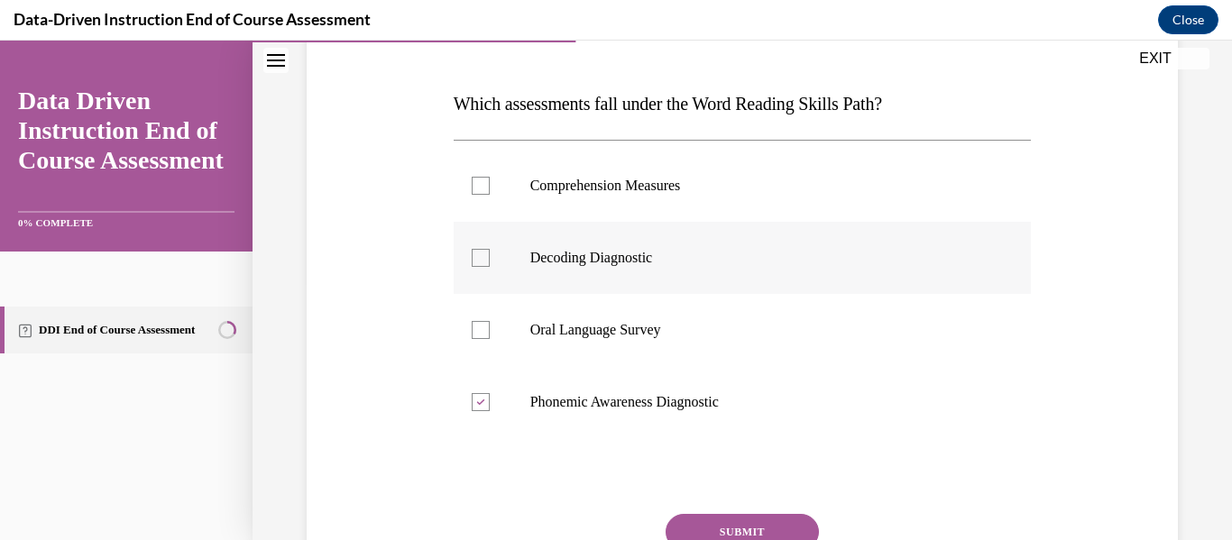
click at [490, 263] on input "Decoding Diagnostic" at bounding box center [481, 258] width 18 height 18
checkbox input "true"
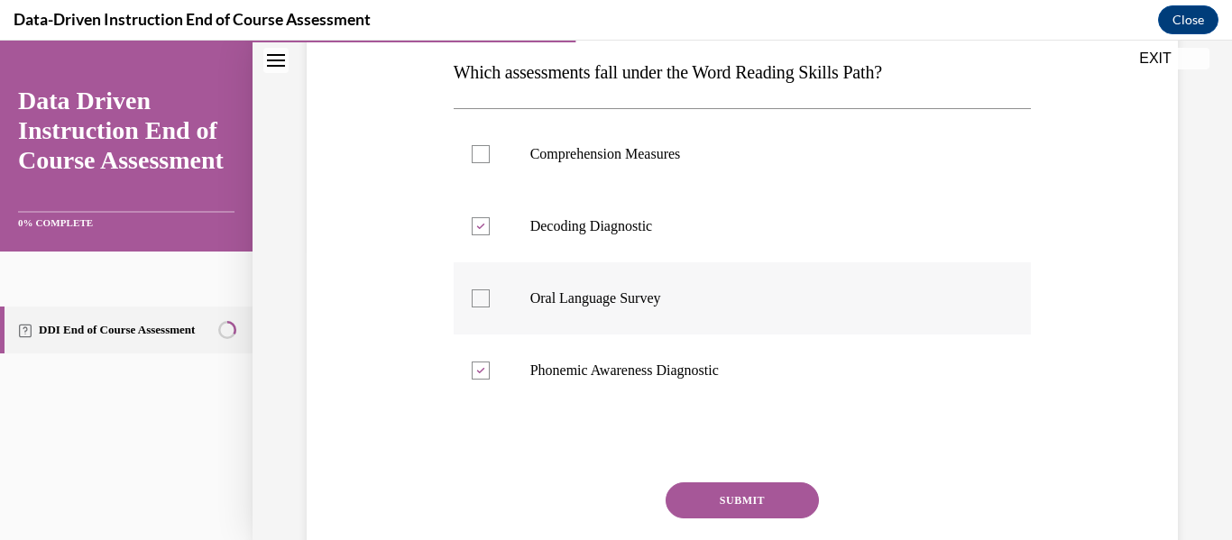
scroll to position [290, 0]
click at [700, 490] on button "SUBMIT" at bounding box center [742, 500] width 153 height 36
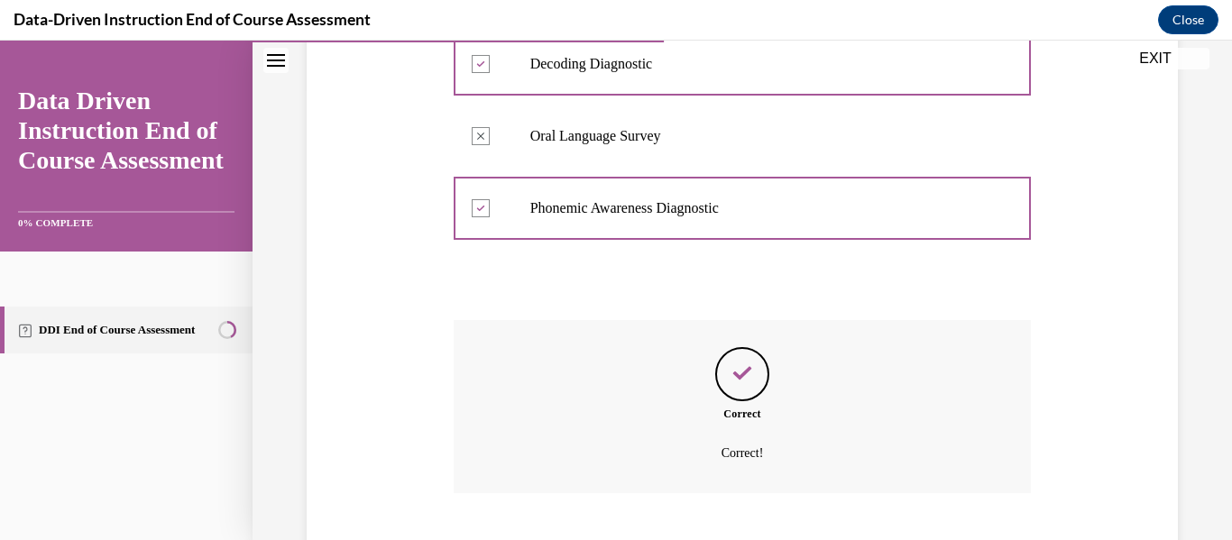
scroll to position [562, 0]
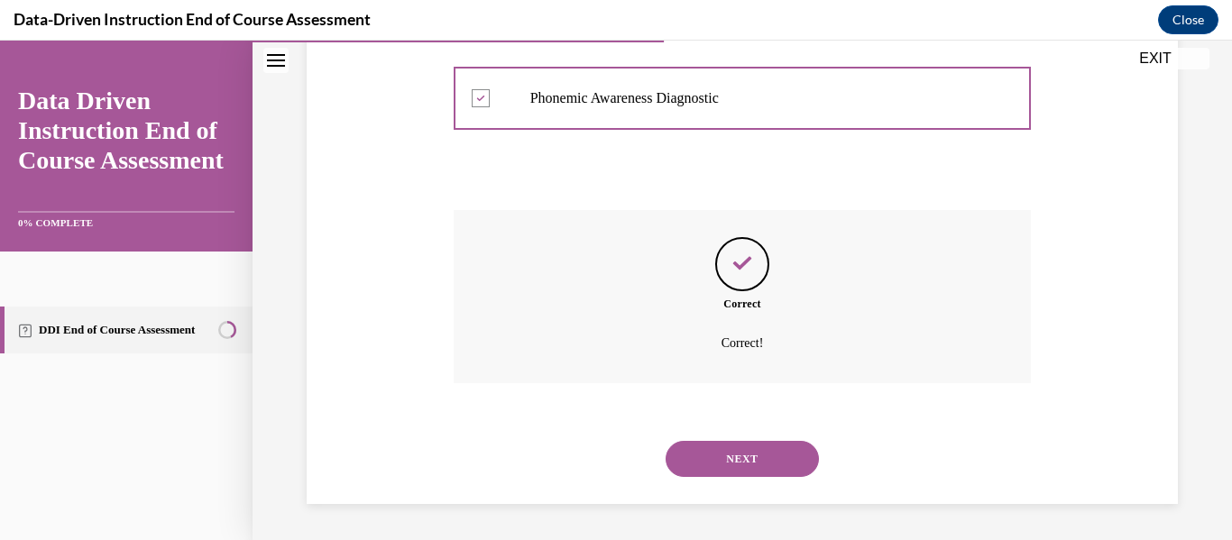
click at [700, 463] on button "NEXT" at bounding box center [742, 459] width 153 height 36
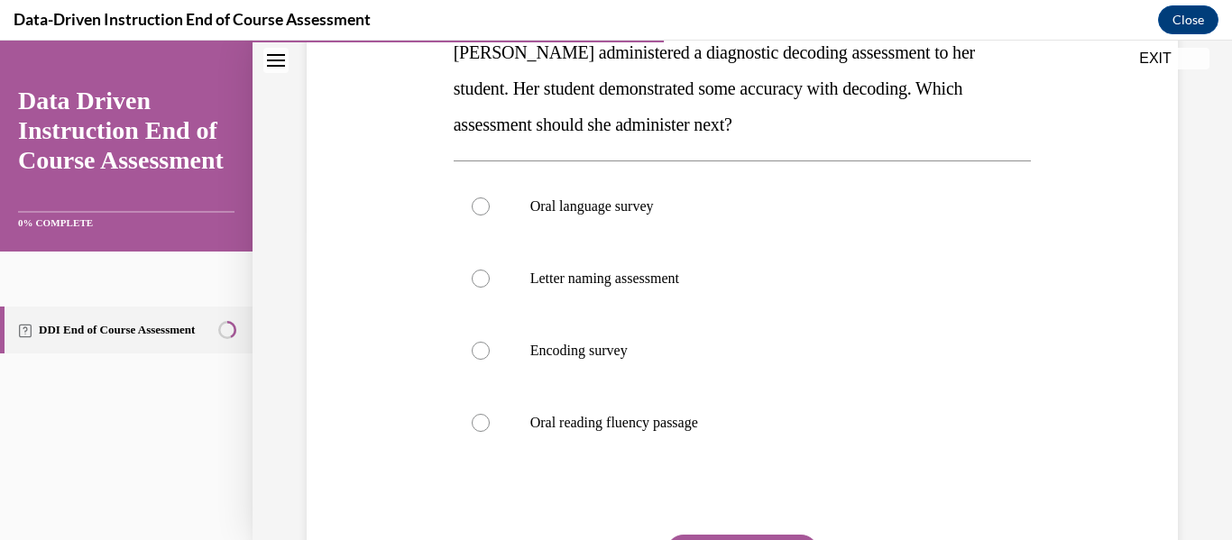
scroll to position [310, 0]
click at [699, 451] on label "Oral reading fluency passage" at bounding box center [743, 422] width 578 height 72
click at [490, 431] on input "Oral reading fluency passage" at bounding box center [481, 422] width 18 height 18
radio input "true"
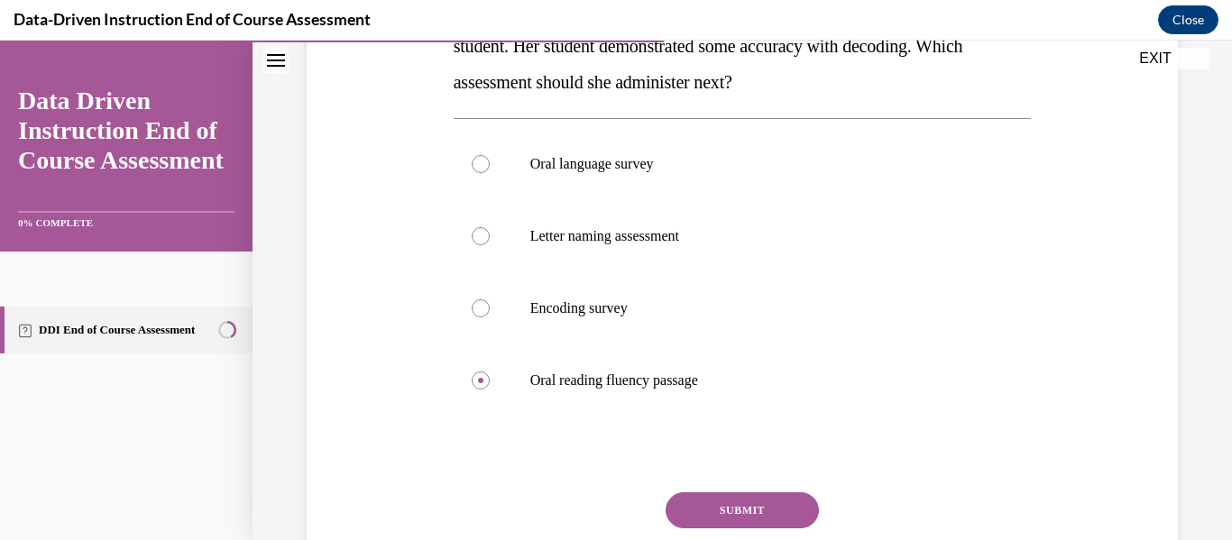
click at [700, 501] on button "SUBMIT" at bounding box center [742, 510] width 153 height 36
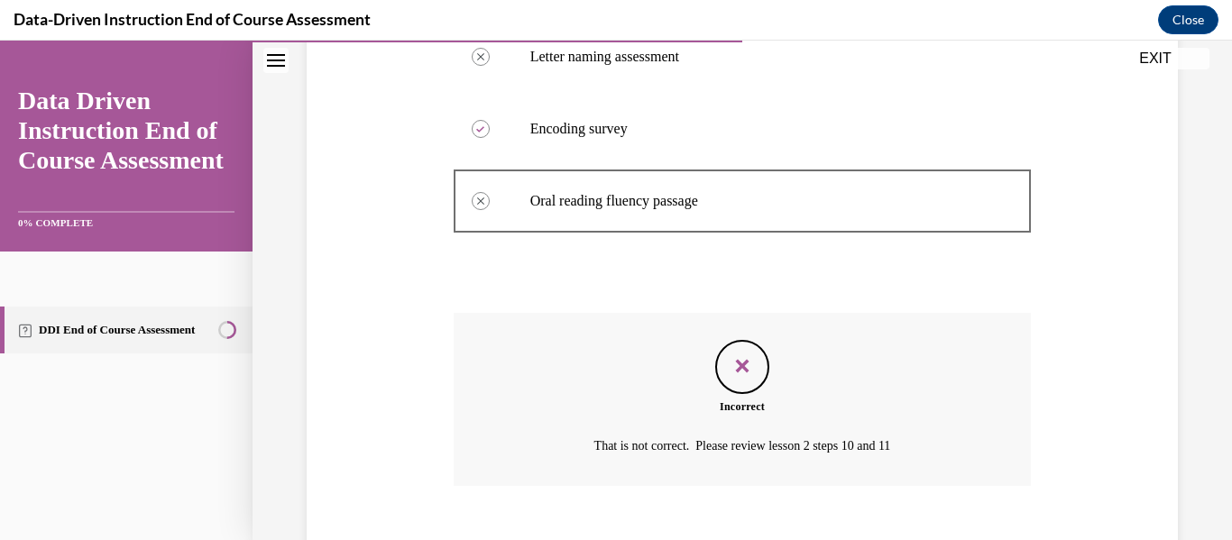
scroll to position [634, 0]
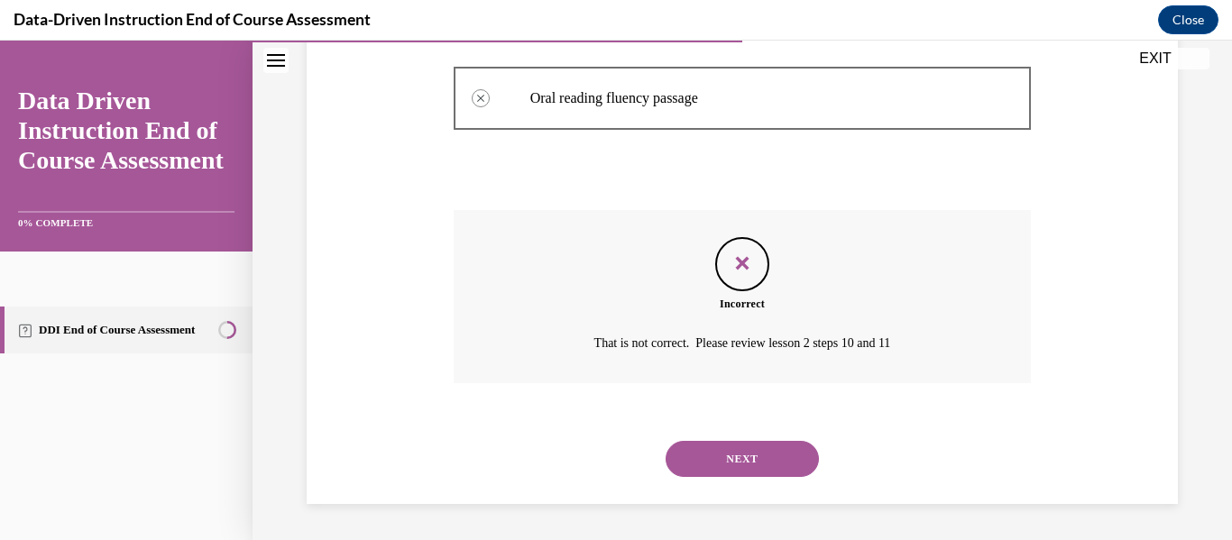
click at [713, 471] on button "NEXT" at bounding box center [742, 459] width 153 height 36
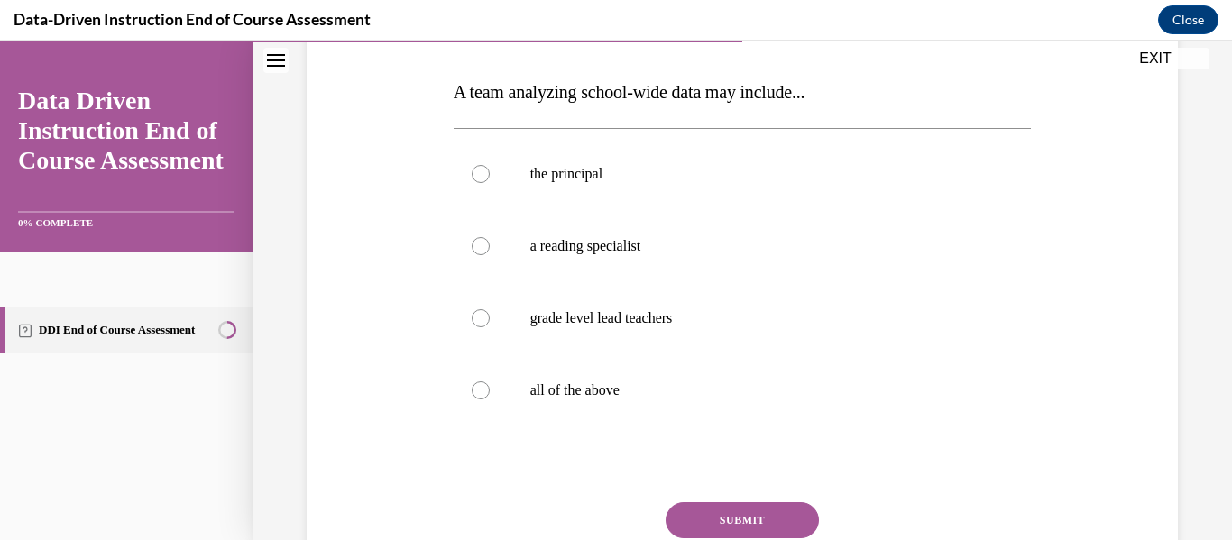
scroll to position [271, 0]
click at [649, 394] on p "all of the above" at bounding box center [758, 390] width 456 height 18
click at [490, 394] on input "all of the above" at bounding box center [481, 390] width 18 height 18
radio input "true"
click at [711, 508] on button "SUBMIT" at bounding box center [742, 519] width 153 height 36
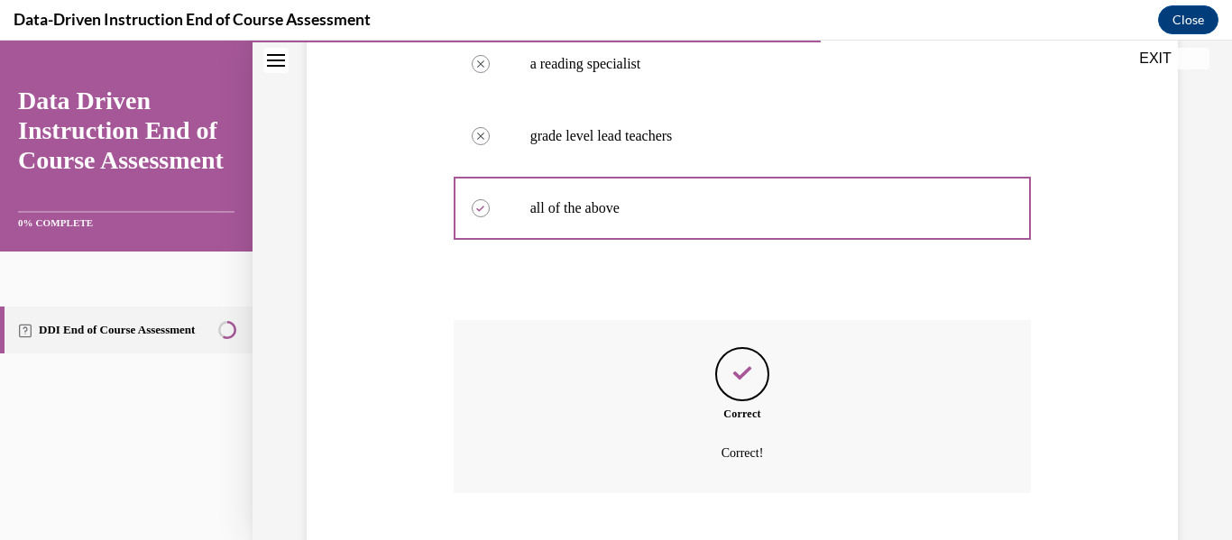
scroll to position [562, 0]
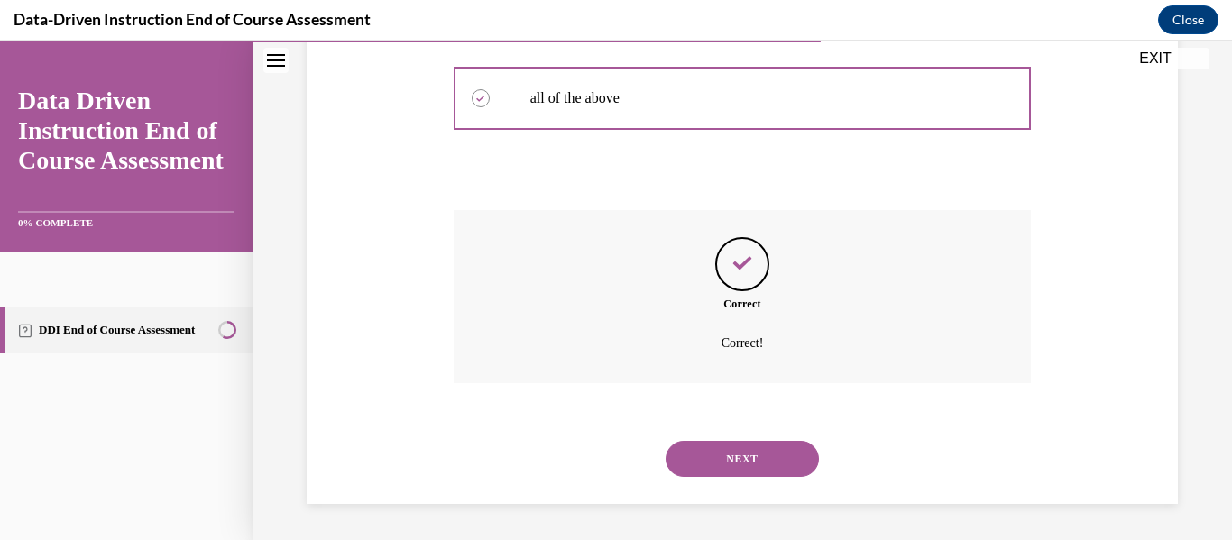
click at [709, 482] on div "NEXT" at bounding box center [743, 459] width 578 height 72
click at [708, 473] on button "NEXT" at bounding box center [742, 459] width 153 height 36
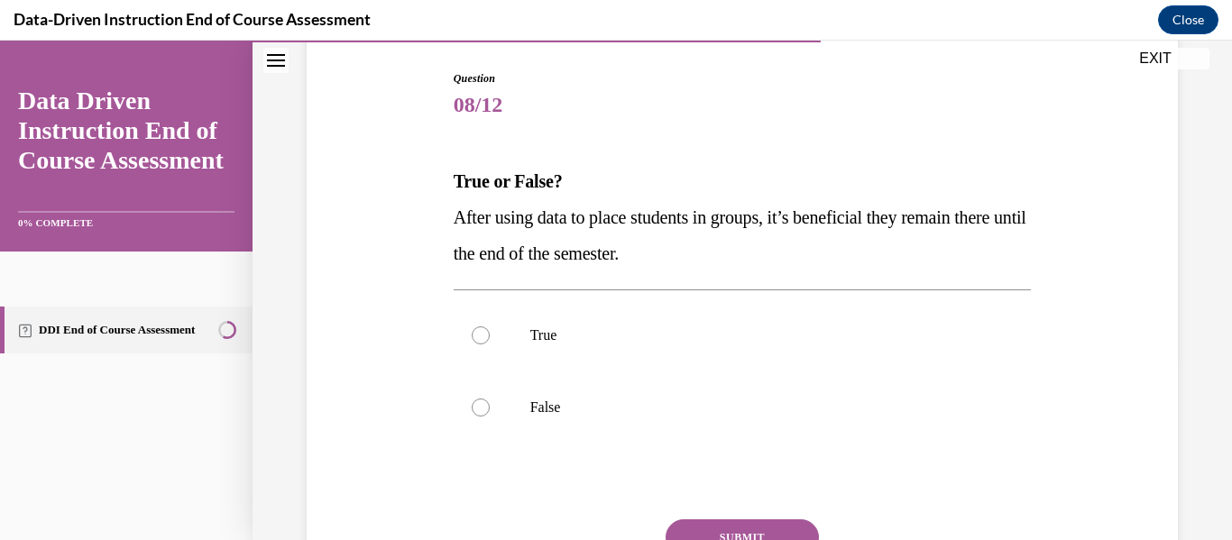
scroll to position [224, 0]
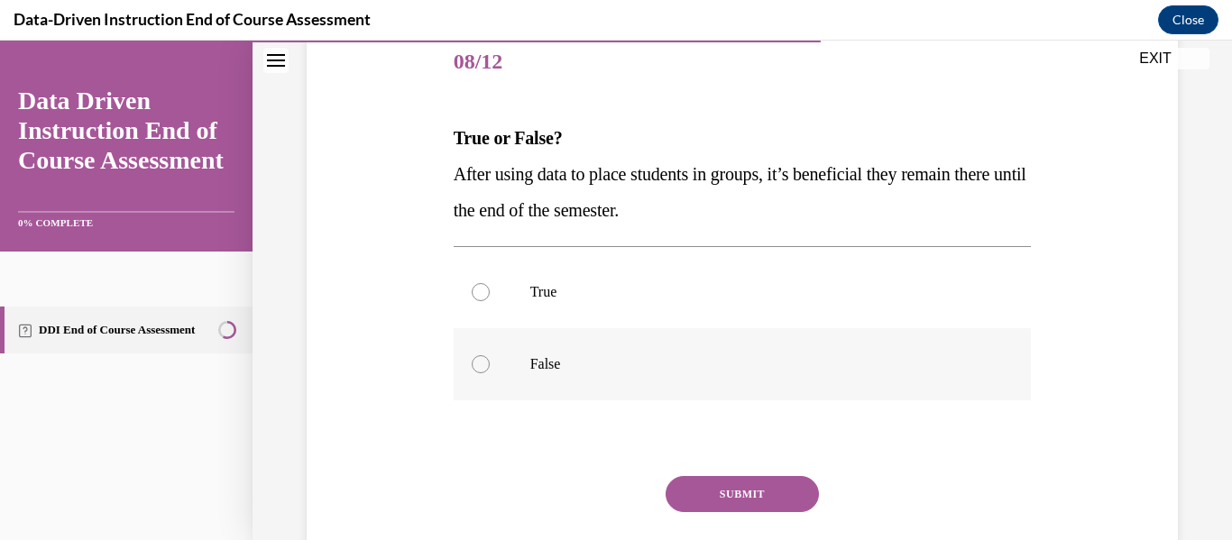
click at [610, 365] on p "False" at bounding box center [758, 364] width 456 height 18
click at [490, 365] on input "False" at bounding box center [481, 364] width 18 height 18
radio input "true"
click at [686, 487] on button "SUBMIT" at bounding box center [742, 494] width 153 height 36
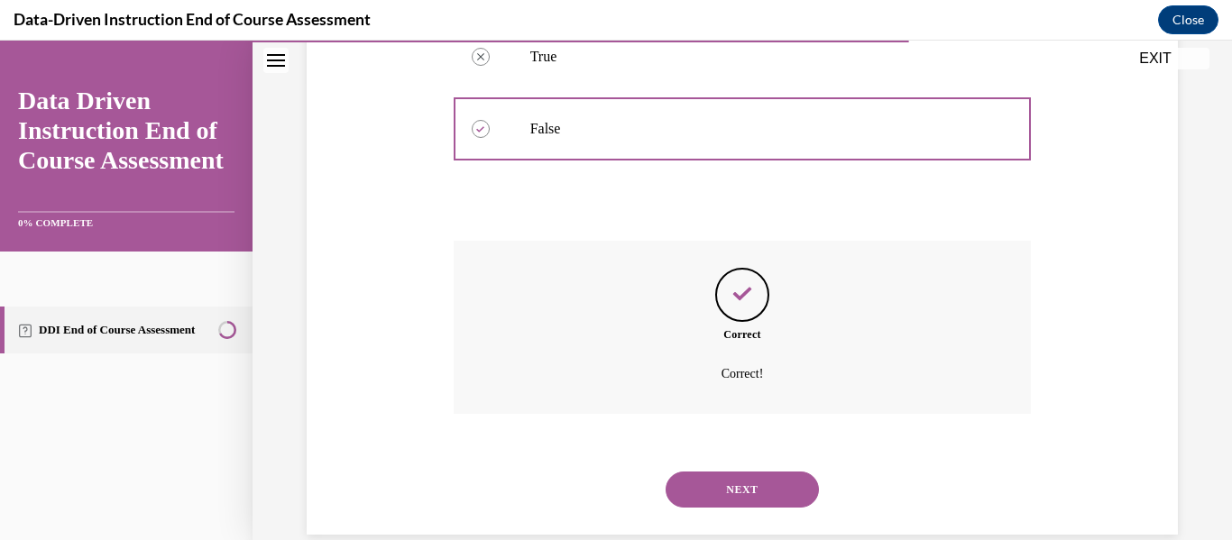
scroll to position [490, 0]
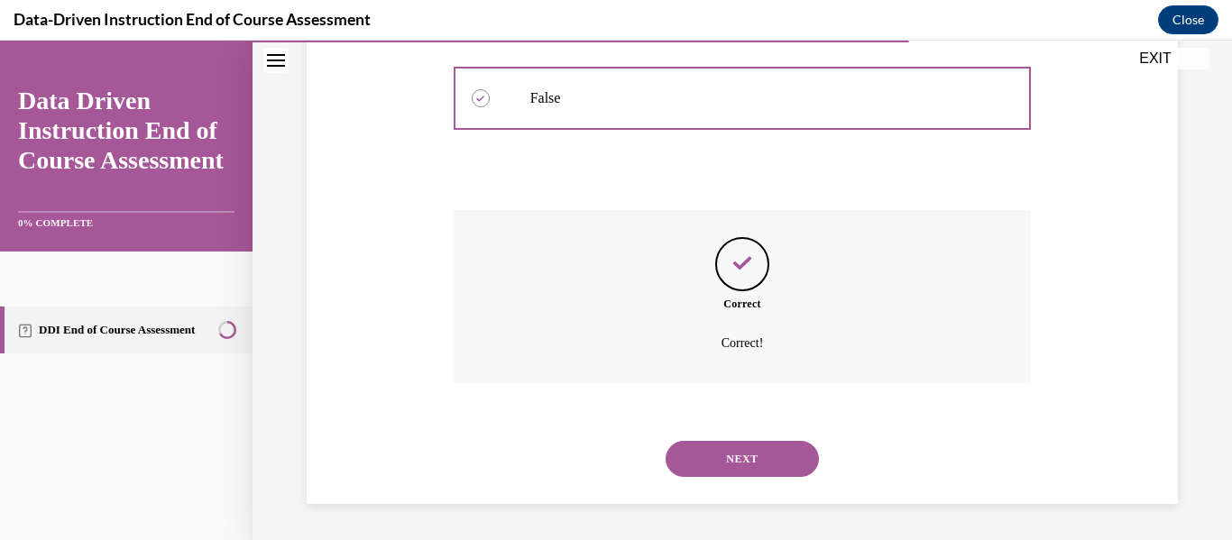
click at [692, 447] on button "NEXT" at bounding box center [742, 459] width 153 height 36
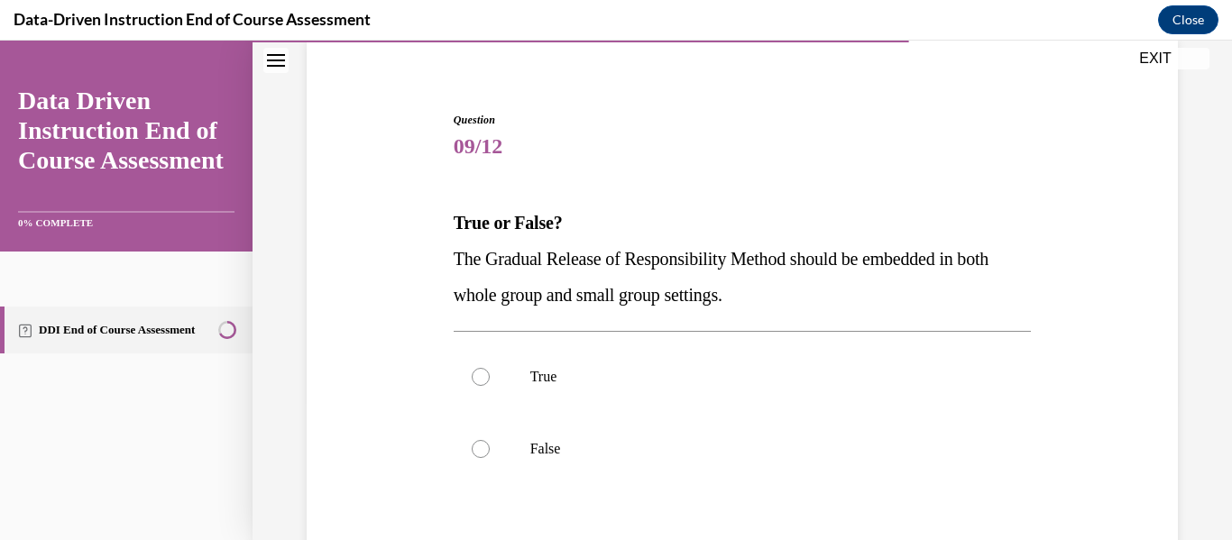
scroll to position [190, 0]
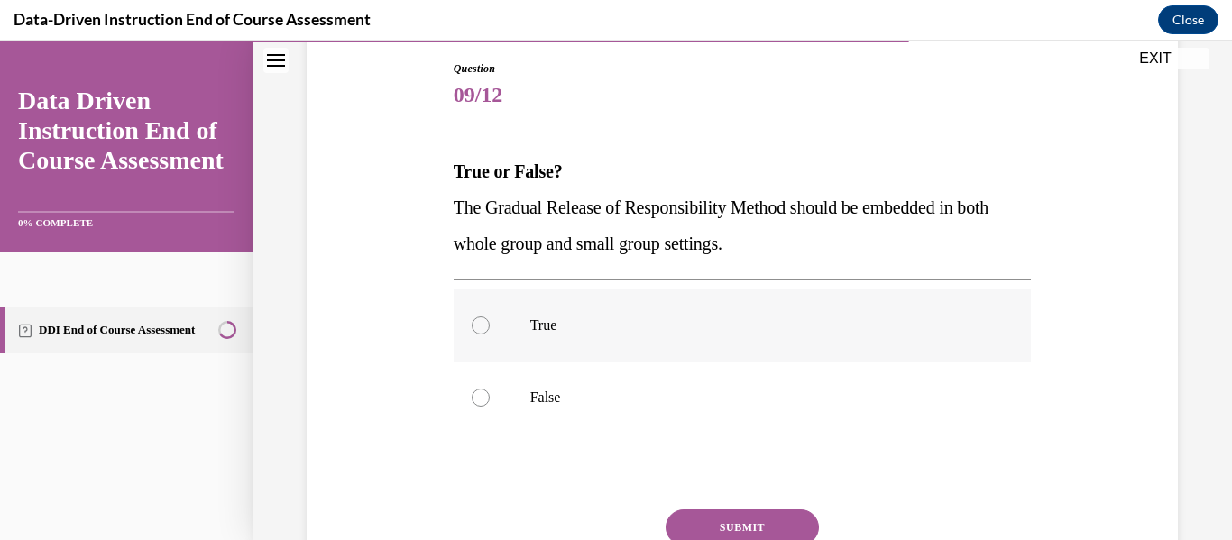
click at [630, 346] on label "True" at bounding box center [743, 326] width 578 height 72
click at [490, 335] on input "True" at bounding box center [481, 326] width 18 height 18
radio input "true"
click at [711, 510] on button "SUBMIT" at bounding box center [742, 528] width 153 height 36
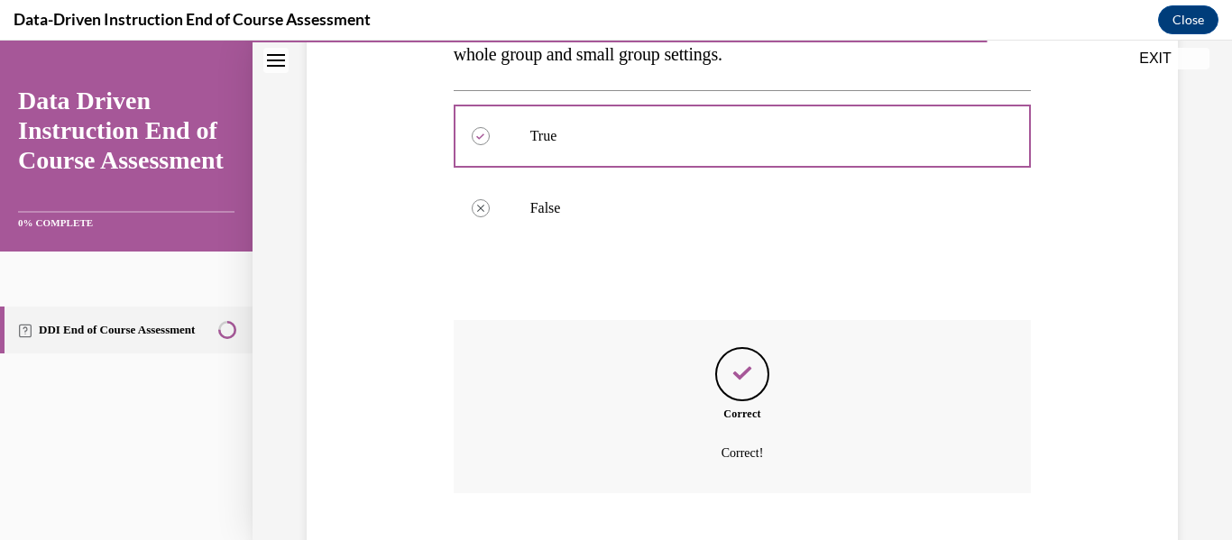
scroll to position [490, 0]
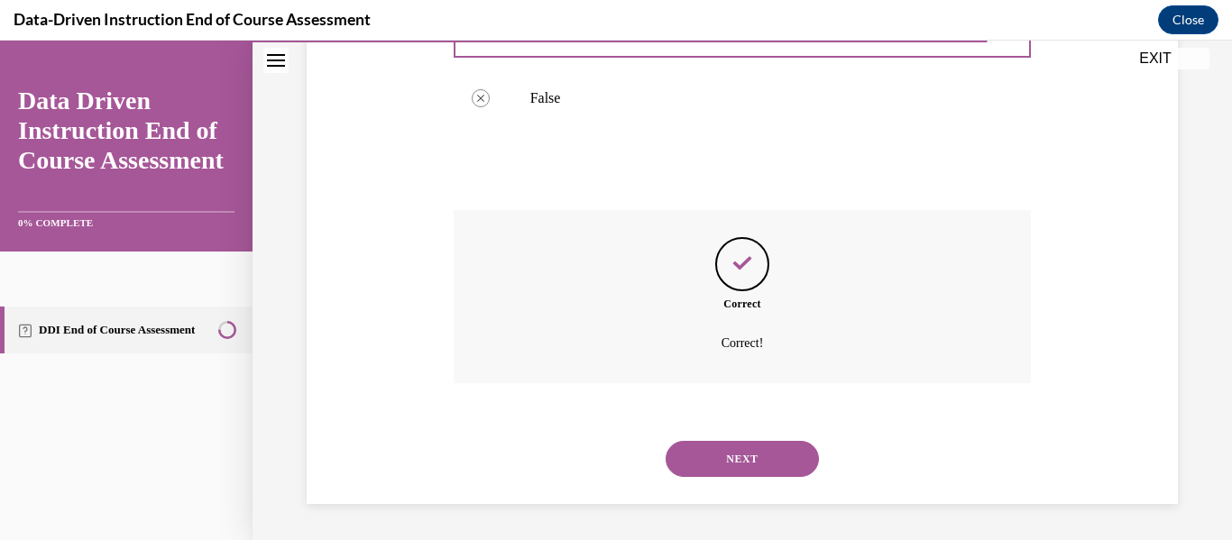
drag, startPoint x: 707, startPoint y: 443, endPoint x: 713, endPoint y: 464, distance: 21.4
click at [713, 464] on button "NEXT" at bounding box center [742, 459] width 153 height 36
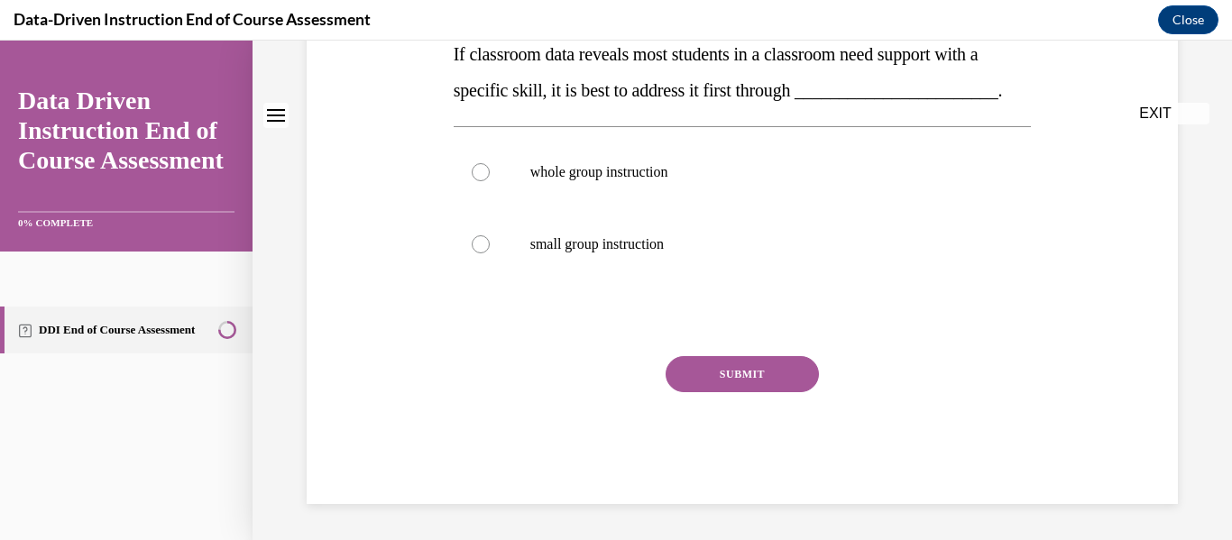
scroll to position [0, 0]
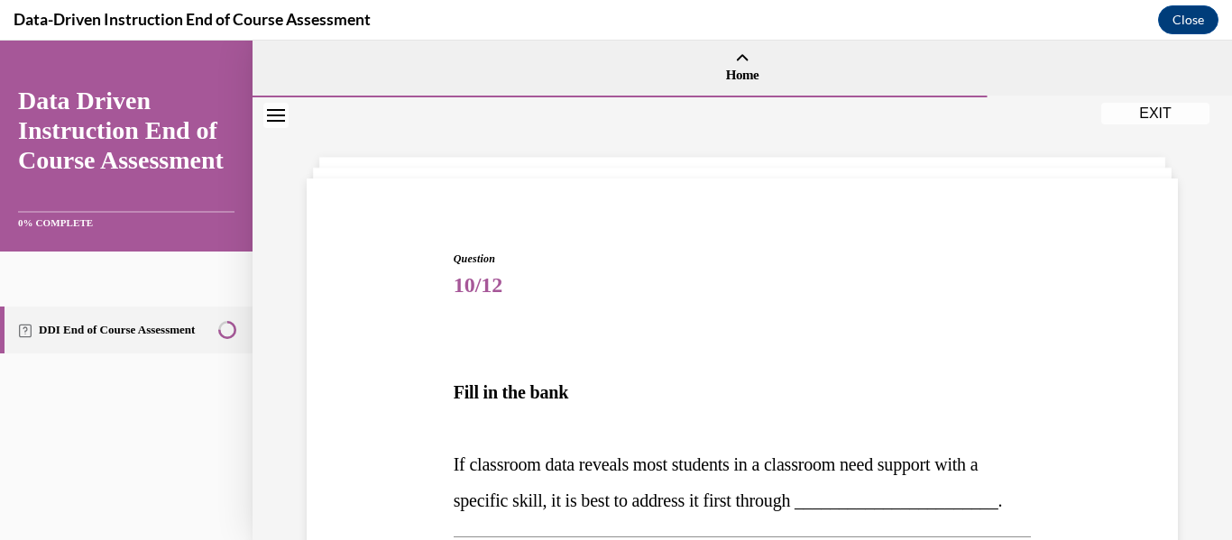
click at [713, 464] on p "If classroom data reveals most students in a classroom need support with a spec…" at bounding box center [743, 482] width 578 height 72
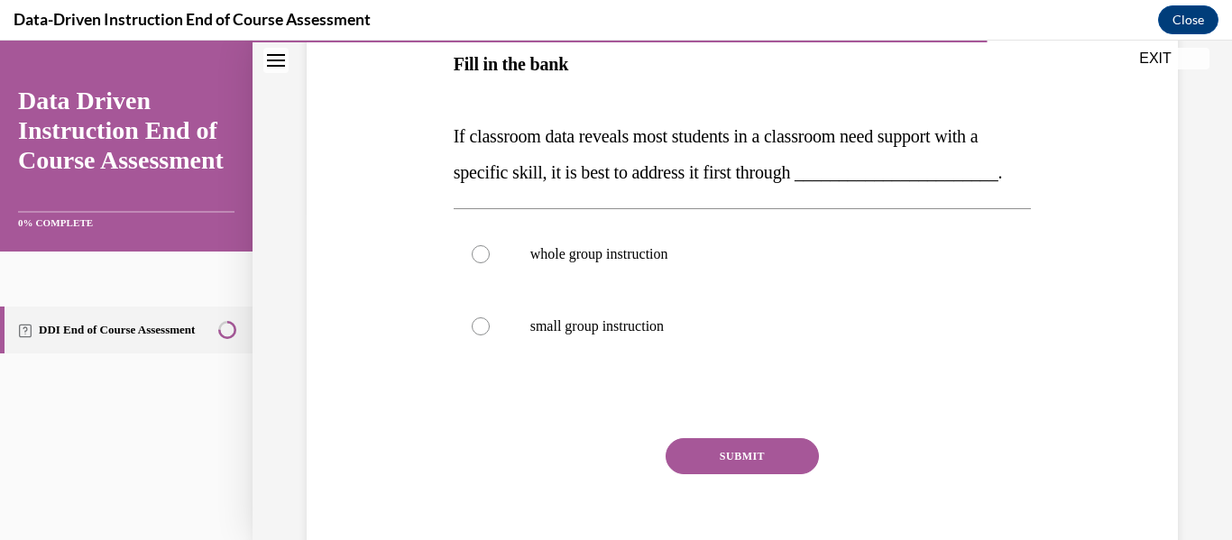
scroll to position [329, 0]
click at [705, 290] on label "whole group instruction" at bounding box center [743, 253] width 578 height 72
click at [490, 262] on input "whole group instruction" at bounding box center [481, 253] width 18 height 18
radio input "true"
click at [713, 474] on button "SUBMIT" at bounding box center [742, 455] width 153 height 36
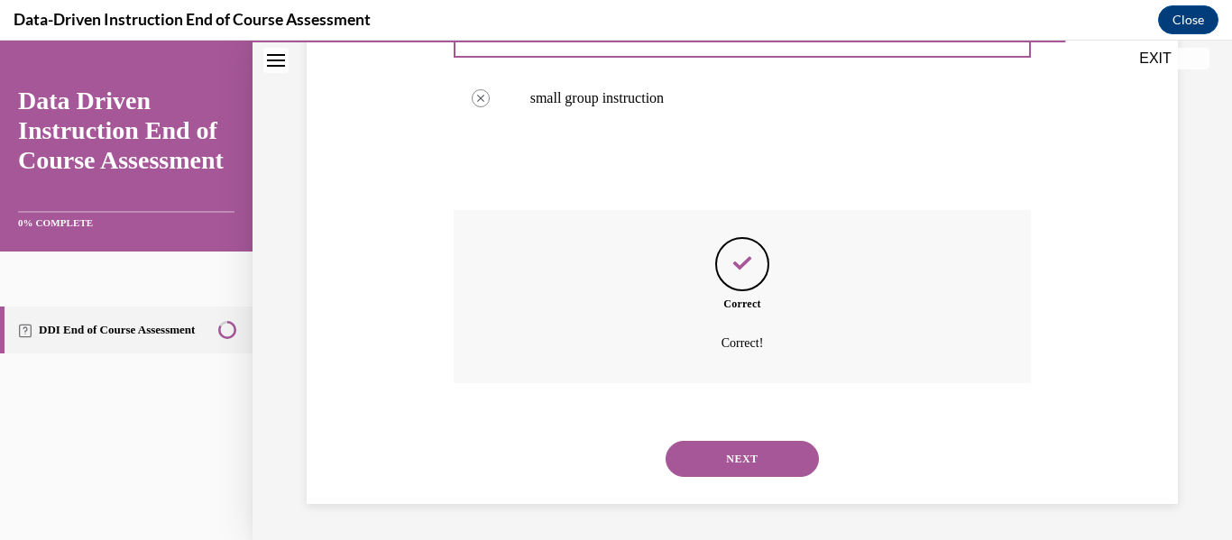
scroll to position [593, 0]
click at [713, 468] on button "NEXT" at bounding box center [742, 459] width 153 height 36
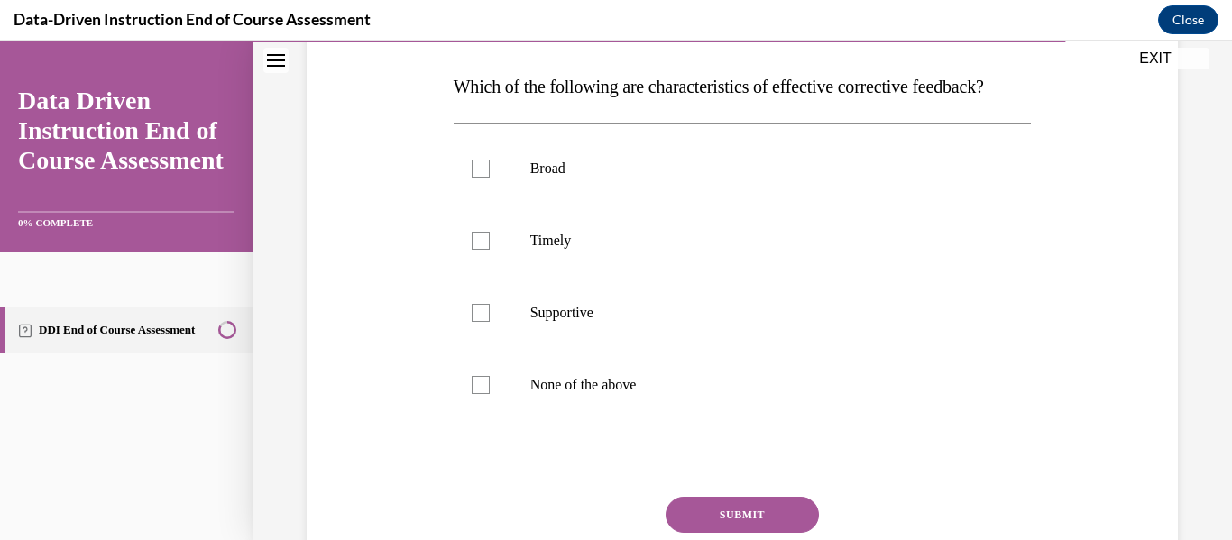
scroll to position [290, 0]
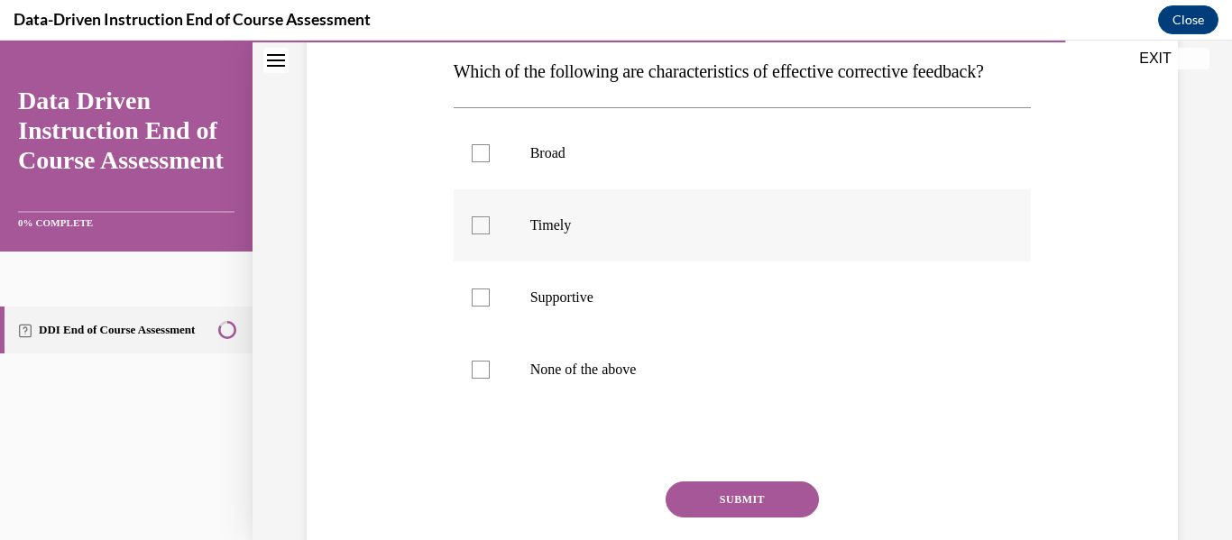
click at [566, 235] on p "Timely" at bounding box center [758, 225] width 456 height 18
click at [490, 235] on input "Timely" at bounding box center [481, 225] width 18 height 18
checkbox input "true"
click at [587, 307] on p "Supportive" at bounding box center [758, 298] width 456 height 18
click at [490, 307] on input "Supportive" at bounding box center [481, 298] width 18 height 18
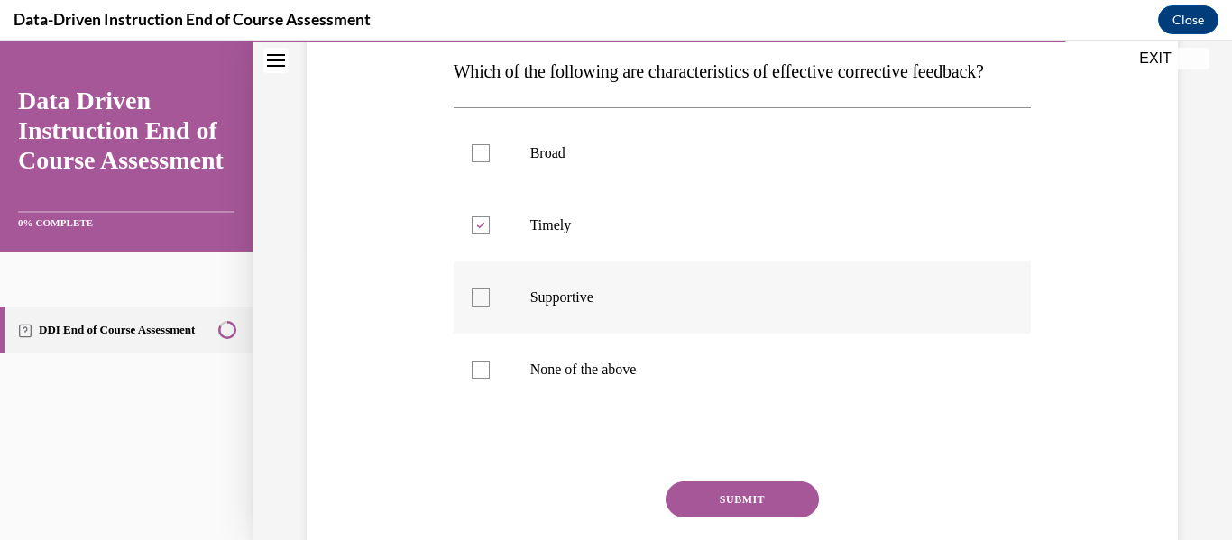
checkbox input "true"
click at [713, 518] on button "SUBMIT" at bounding box center [742, 500] width 153 height 36
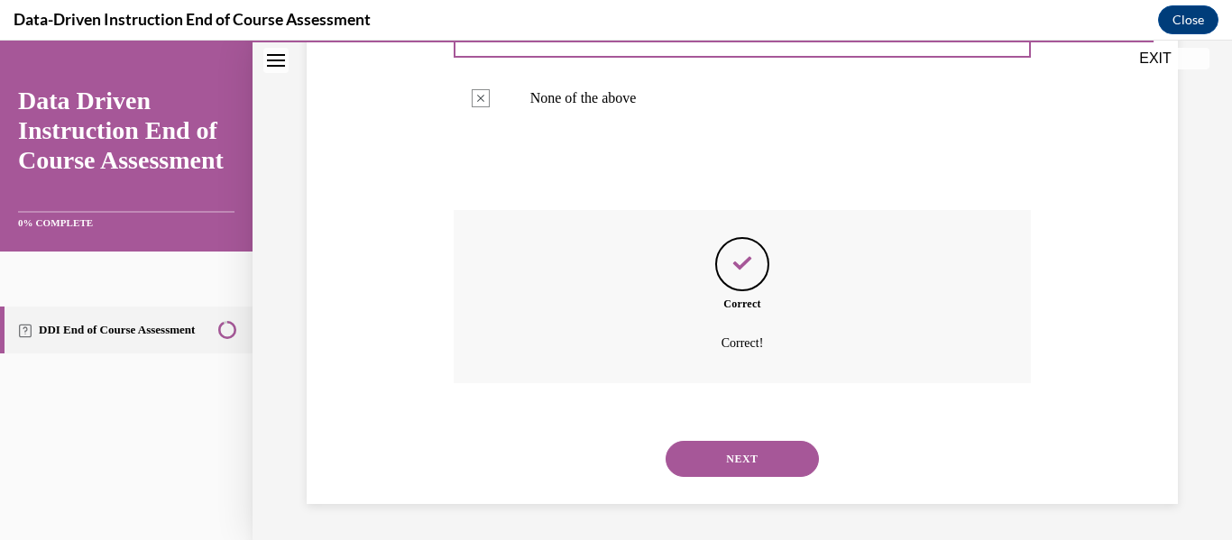
scroll to position [598, 0]
click at [715, 473] on button "NEXT" at bounding box center [742, 459] width 153 height 36
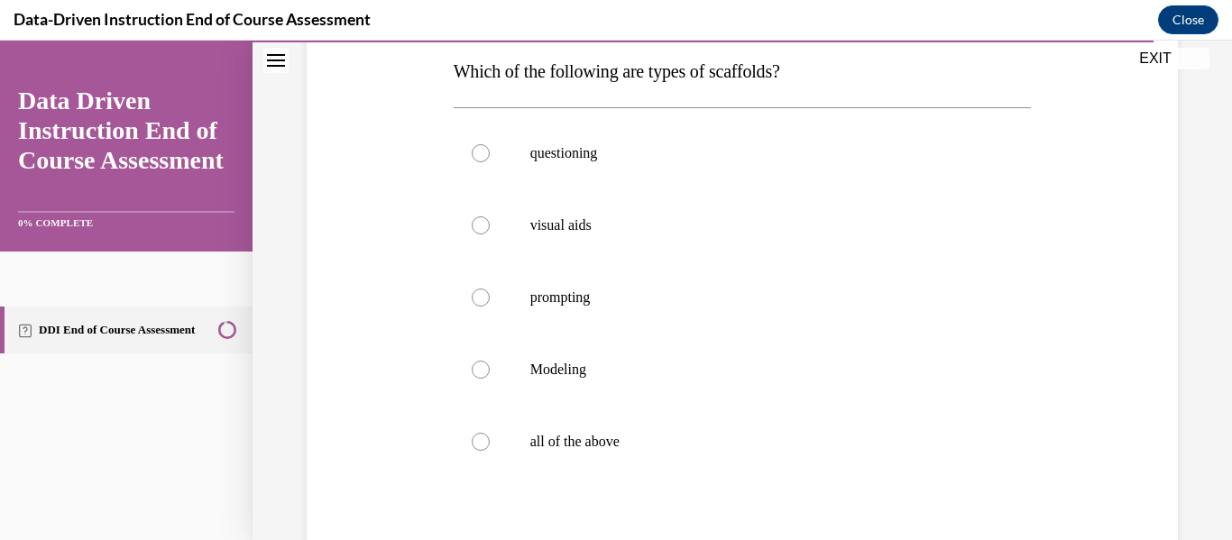
scroll to position [291, 0]
click at [577, 466] on label "all of the above" at bounding box center [743, 441] width 578 height 72
click at [490, 450] on input "all of the above" at bounding box center [481, 441] width 18 height 18
radio input "true"
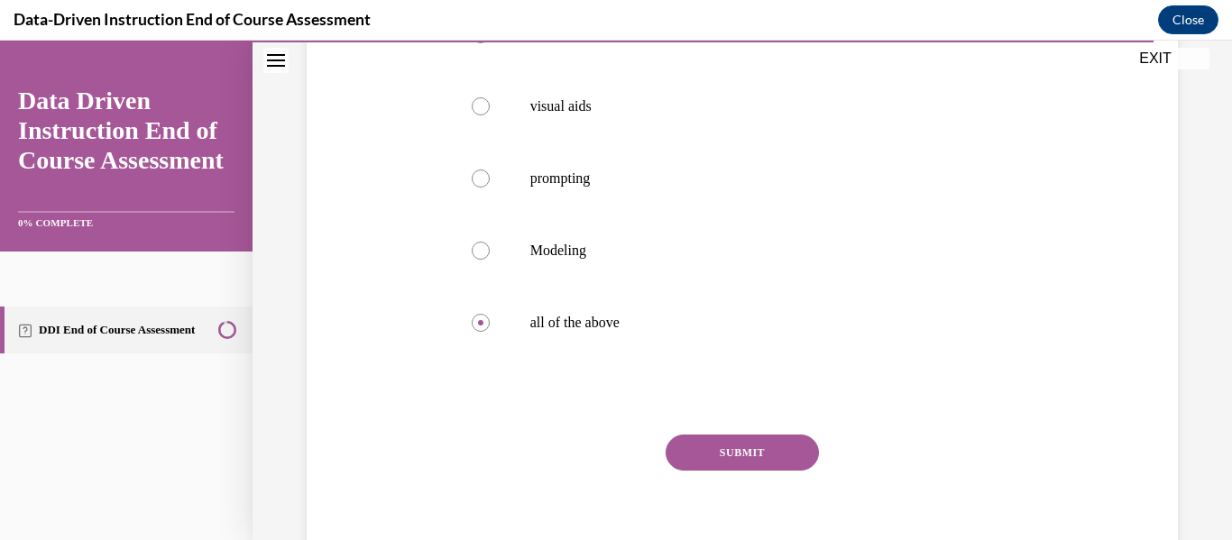
click at [704, 443] on button "SUBMIT" at bounding box center [742, 453] width 153 height 36
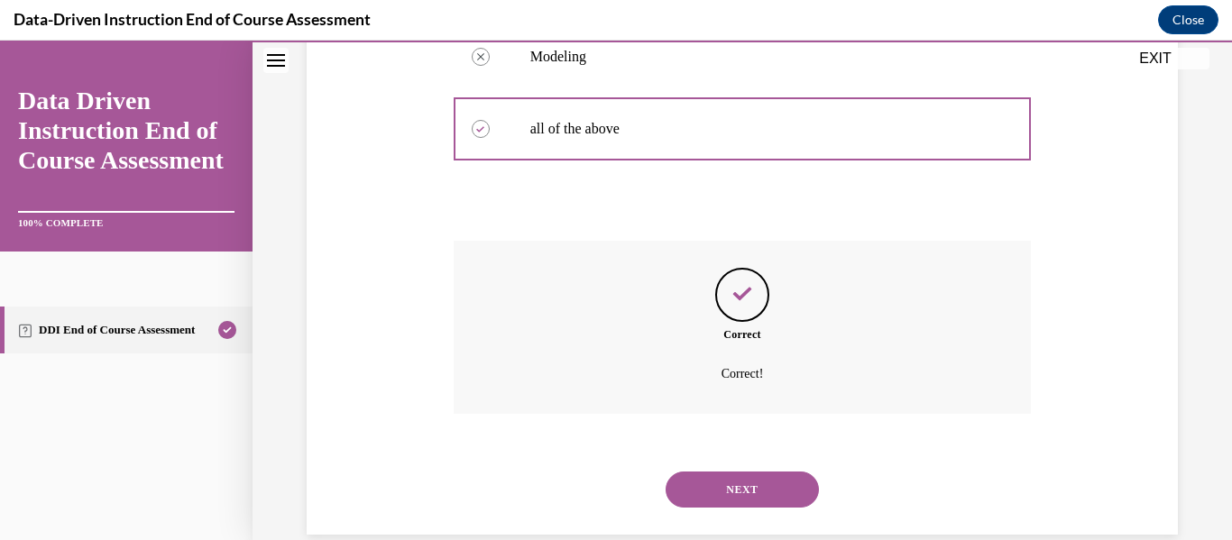
scroll to position [634, 0]
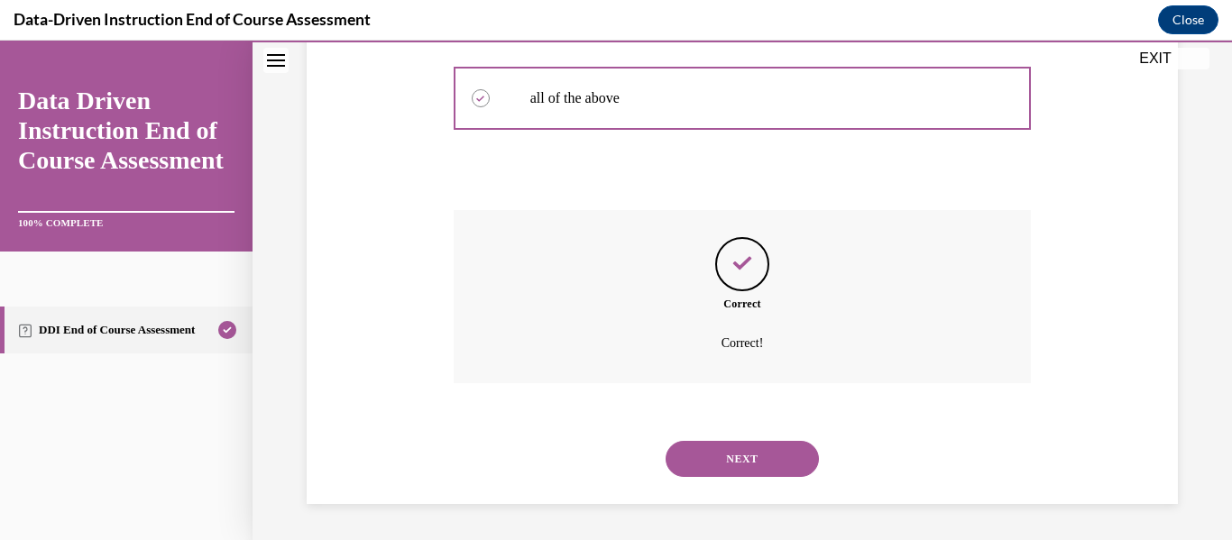
click at [714, 463] on button "NEXT" at bounding box center [742, 459] width 153 height 36
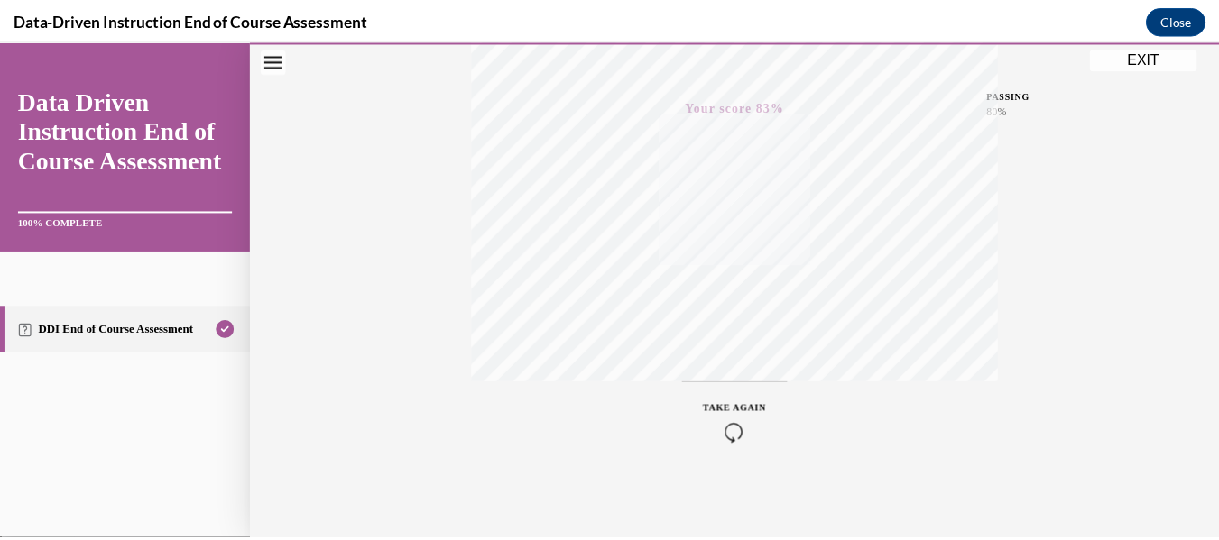
scroll to position [425, 0]
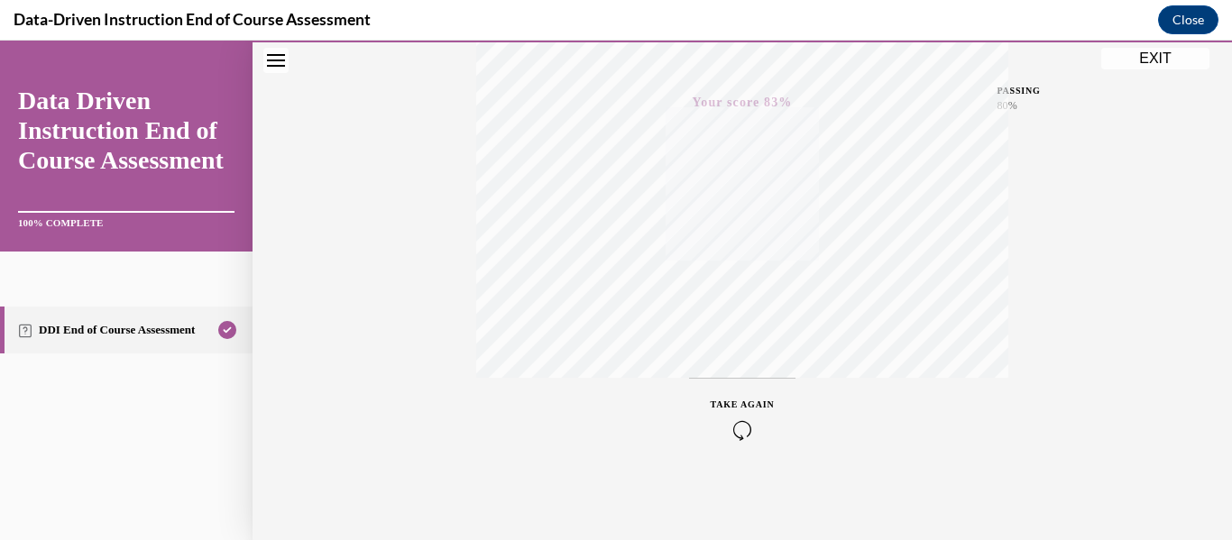
click at [1160, 63] on button "EXIT" at bounding box center [1155, 59] width 108 height 22
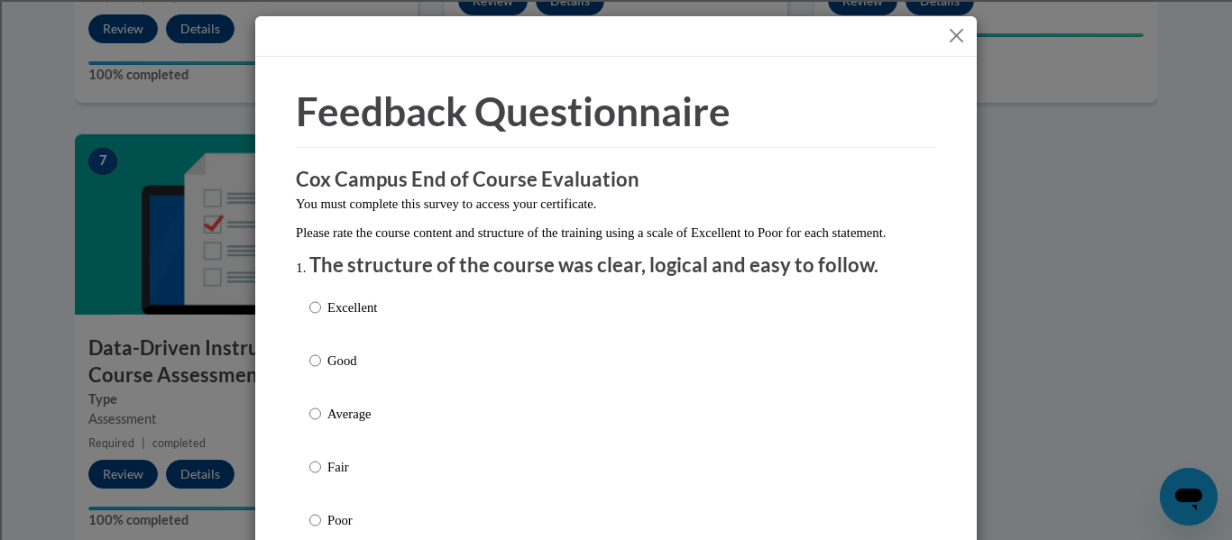
click at [954, 45] on button "Close" at bounding box center [956, 35] width 23 height 23
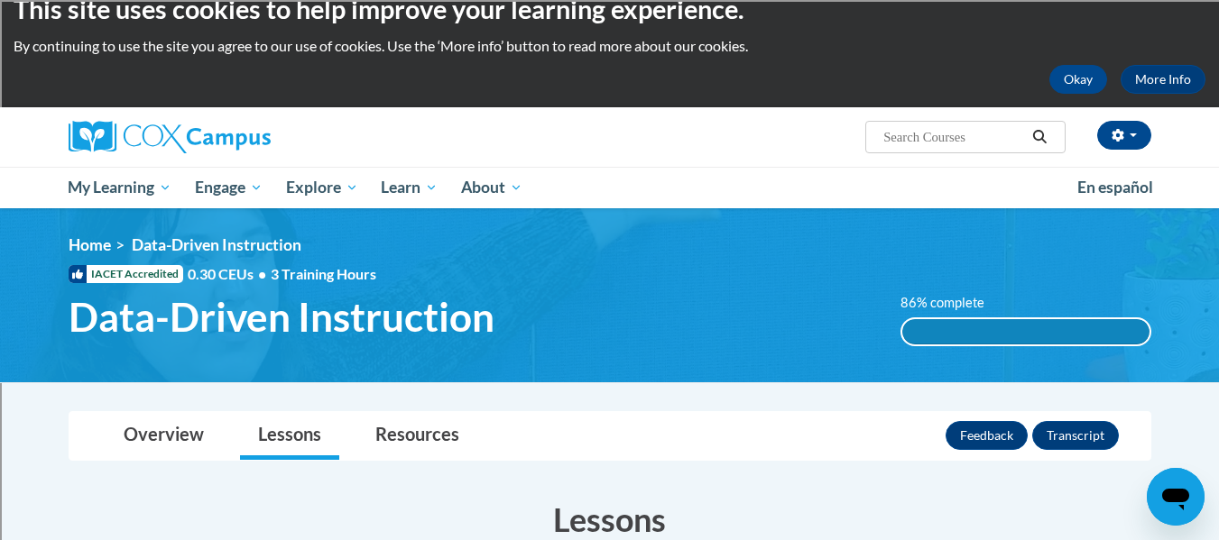
scroll to position [23, 0]
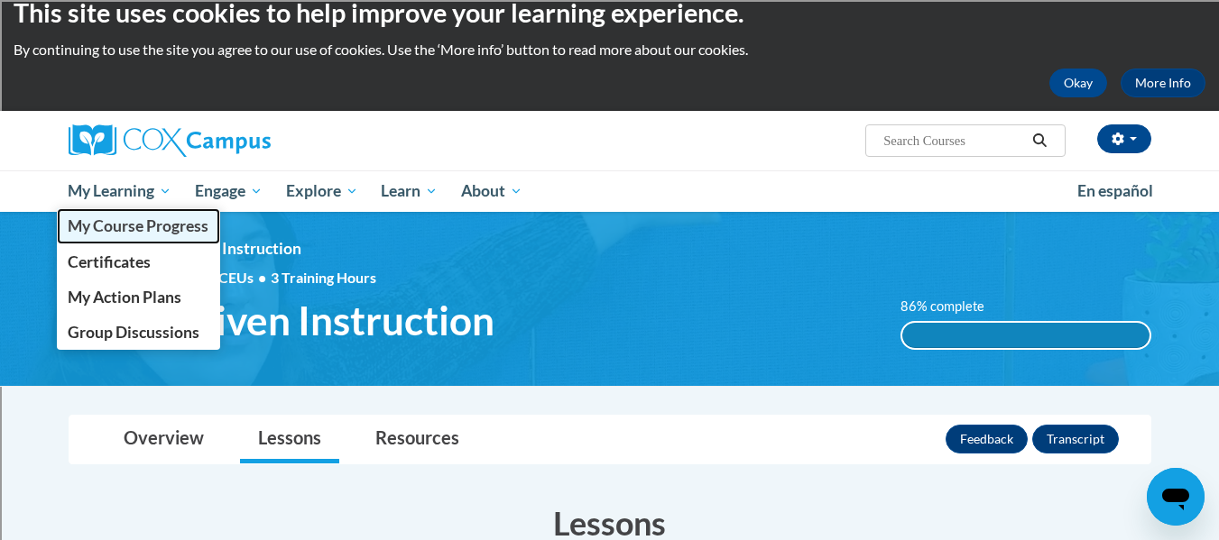
click at [112, 224] on span "My Course Progress" at bounding box center [138, 225] width 141 height 19
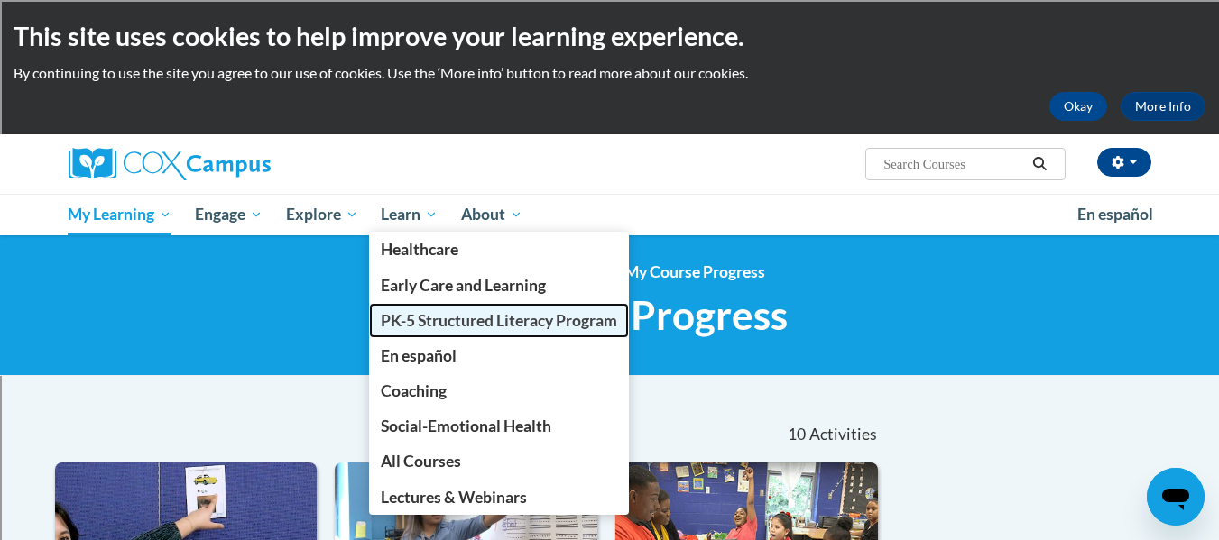
click at [424, 316] on span "PK-5 Structured Literacy Program" at bounding box center [499, 320] width 236 height 19
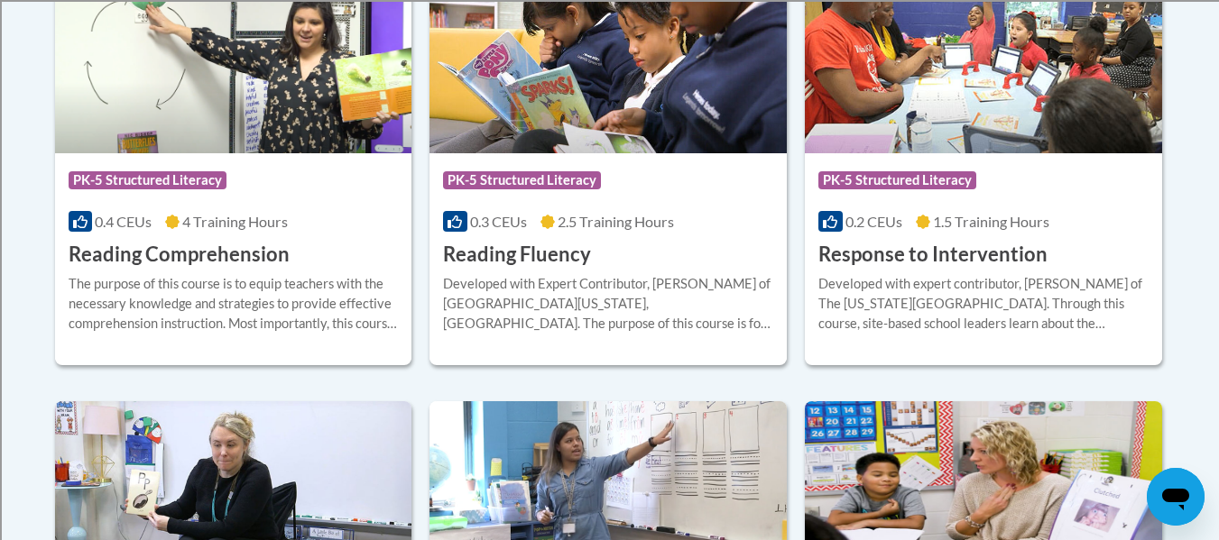
scroll to position [1789, 0]
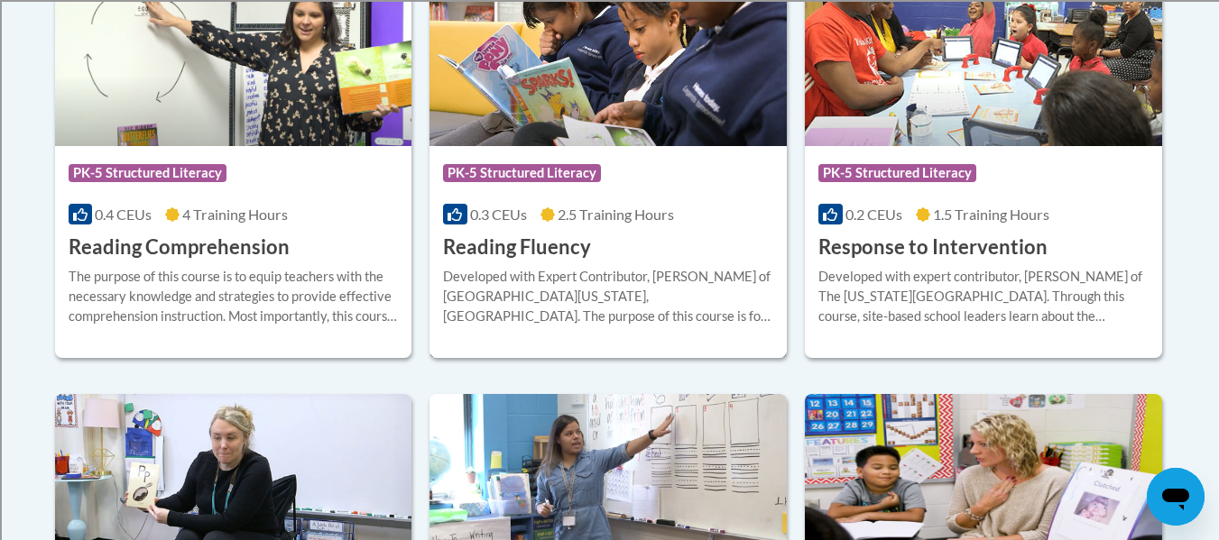
click at [535, 230] on div "Course Category: PK-5 Structured Literacy 0.3 CEUs 2.5 Training Hours COURSE Re…" at bounding box center [607, 203] width 357 height 115
